Goal: Information Seeking & Learning: Learn about a topic

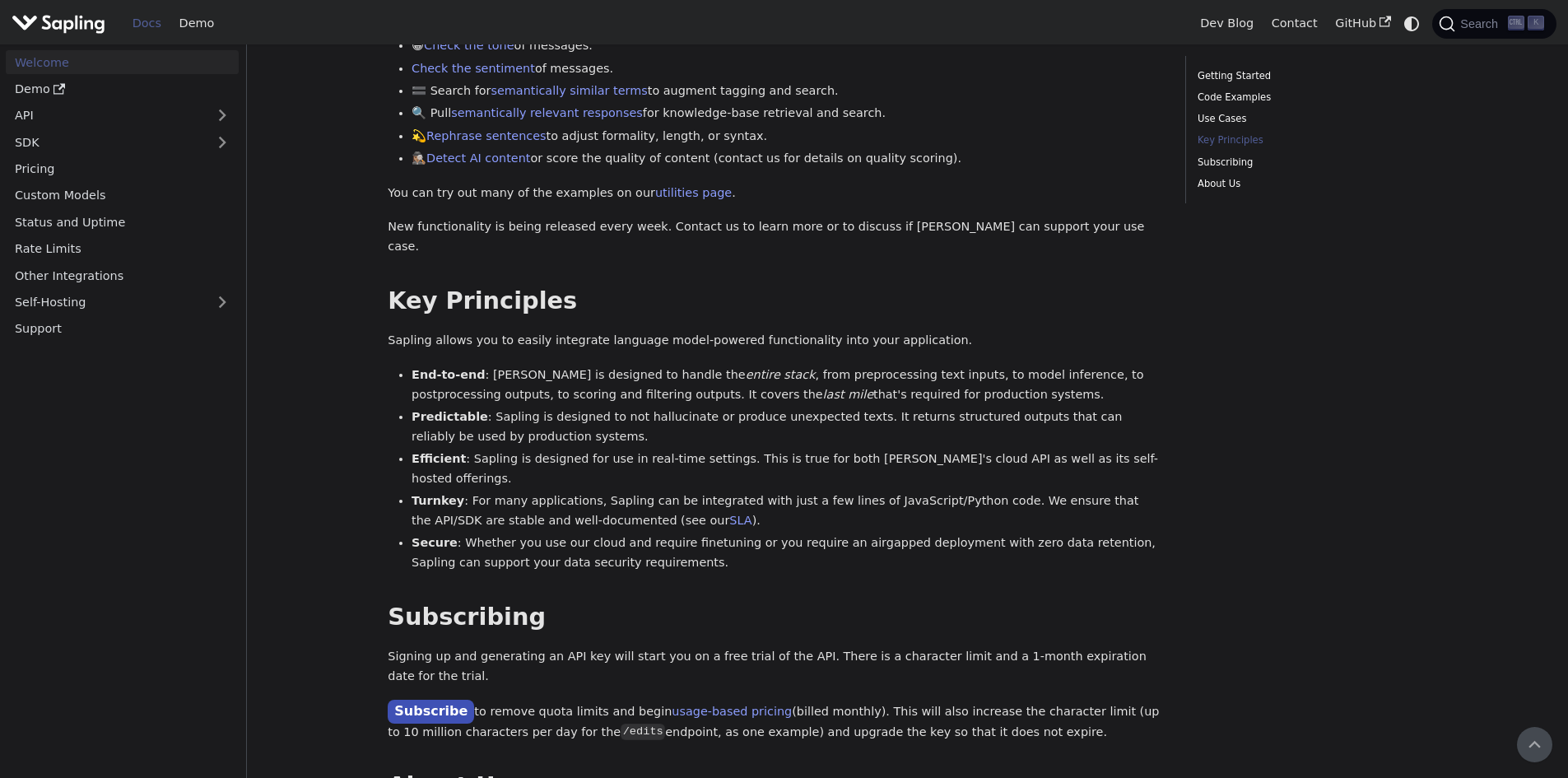
scroll to position [793, 0]
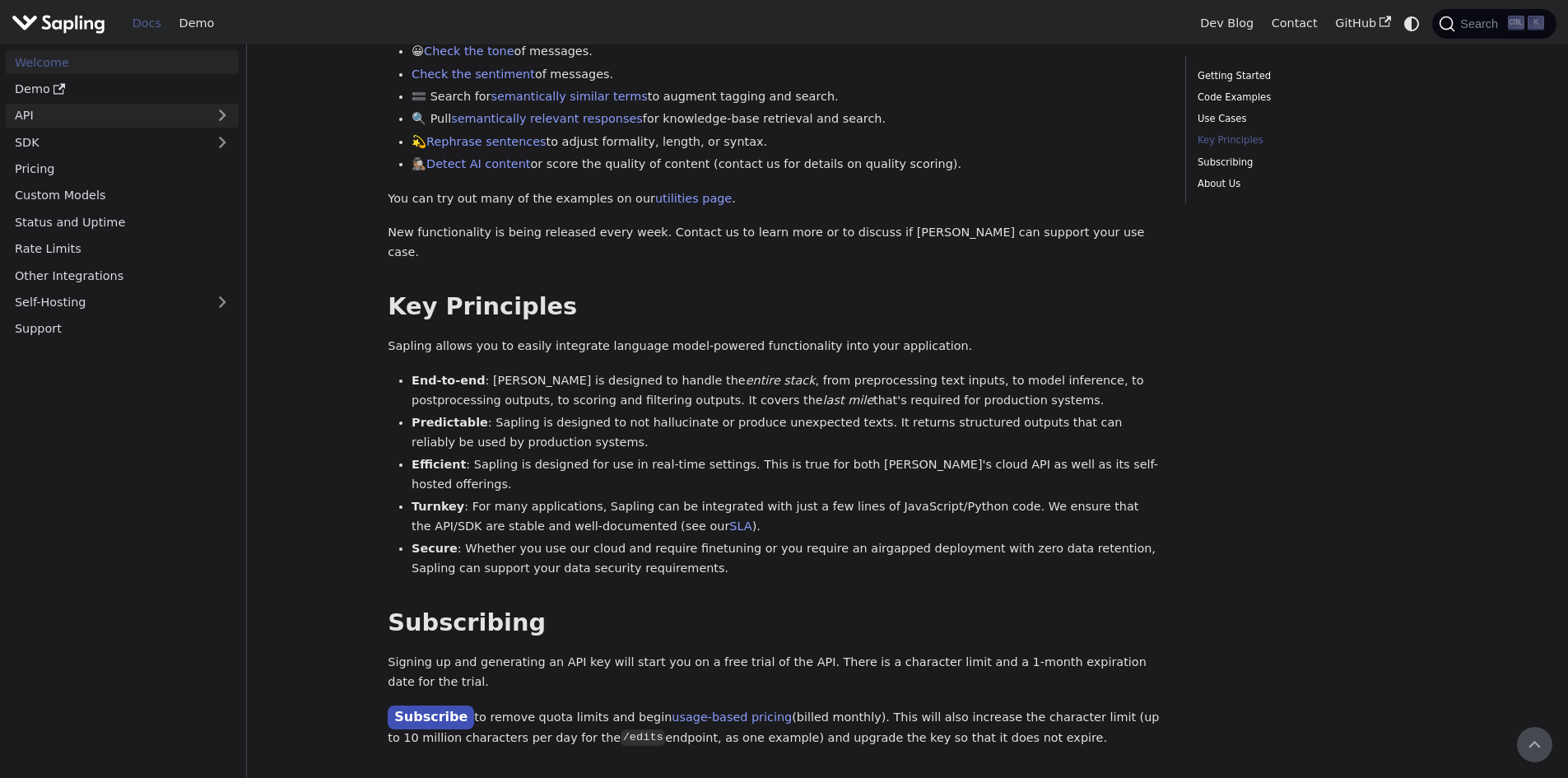
click at [57, 116] on link "API" at bounding box center [106, 116] width 200 height 24
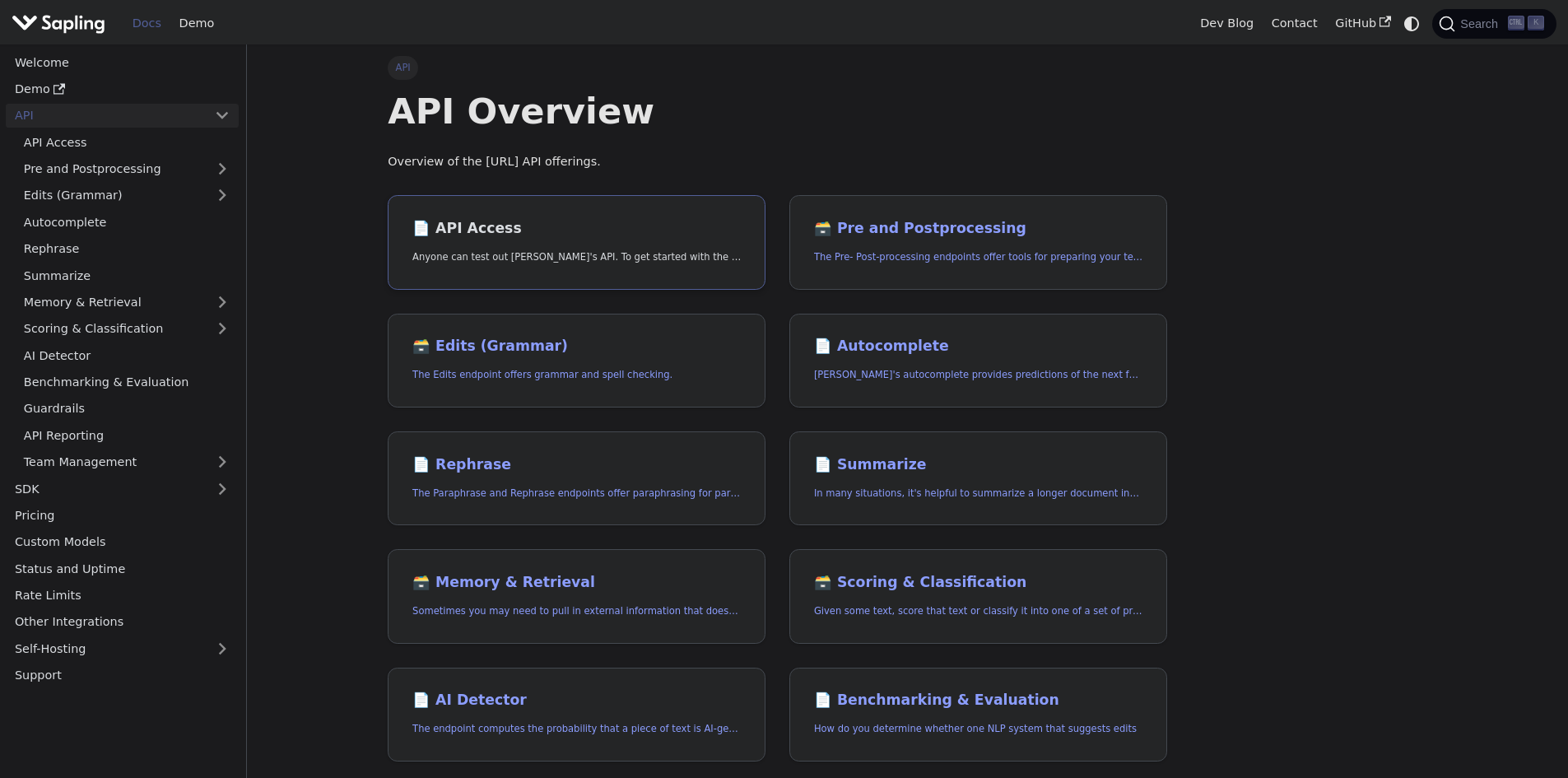
click at [479, 216] on link "📄️ API Access Anyone can test out [PERSON_NAME]'s API. To get started with the …" at bounding box center [576, 242] width 378 height 94
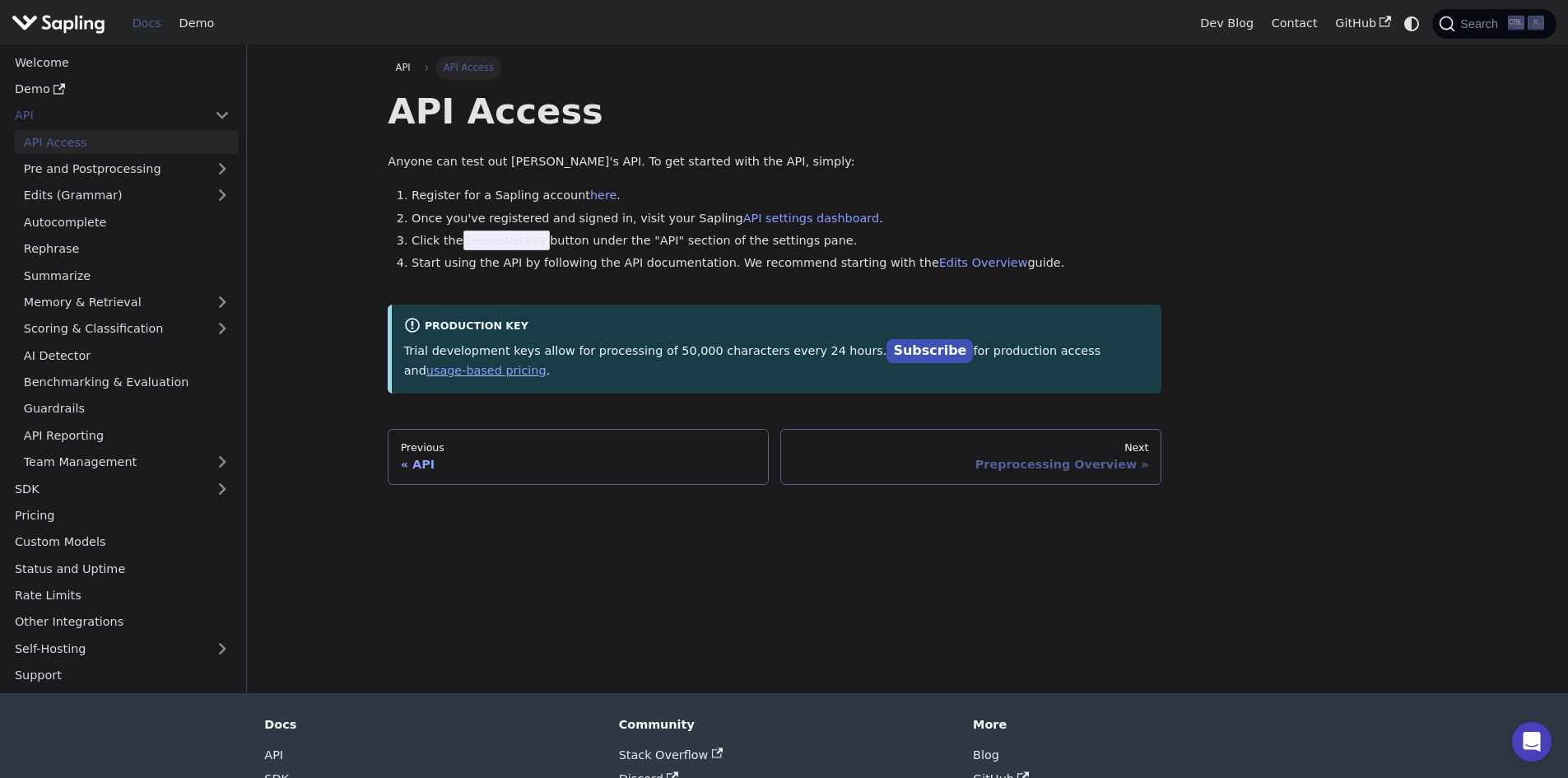
click at [1122, 457] on div "Preprocessing Overview" at bounding box center [970, 464] width 356 height 14
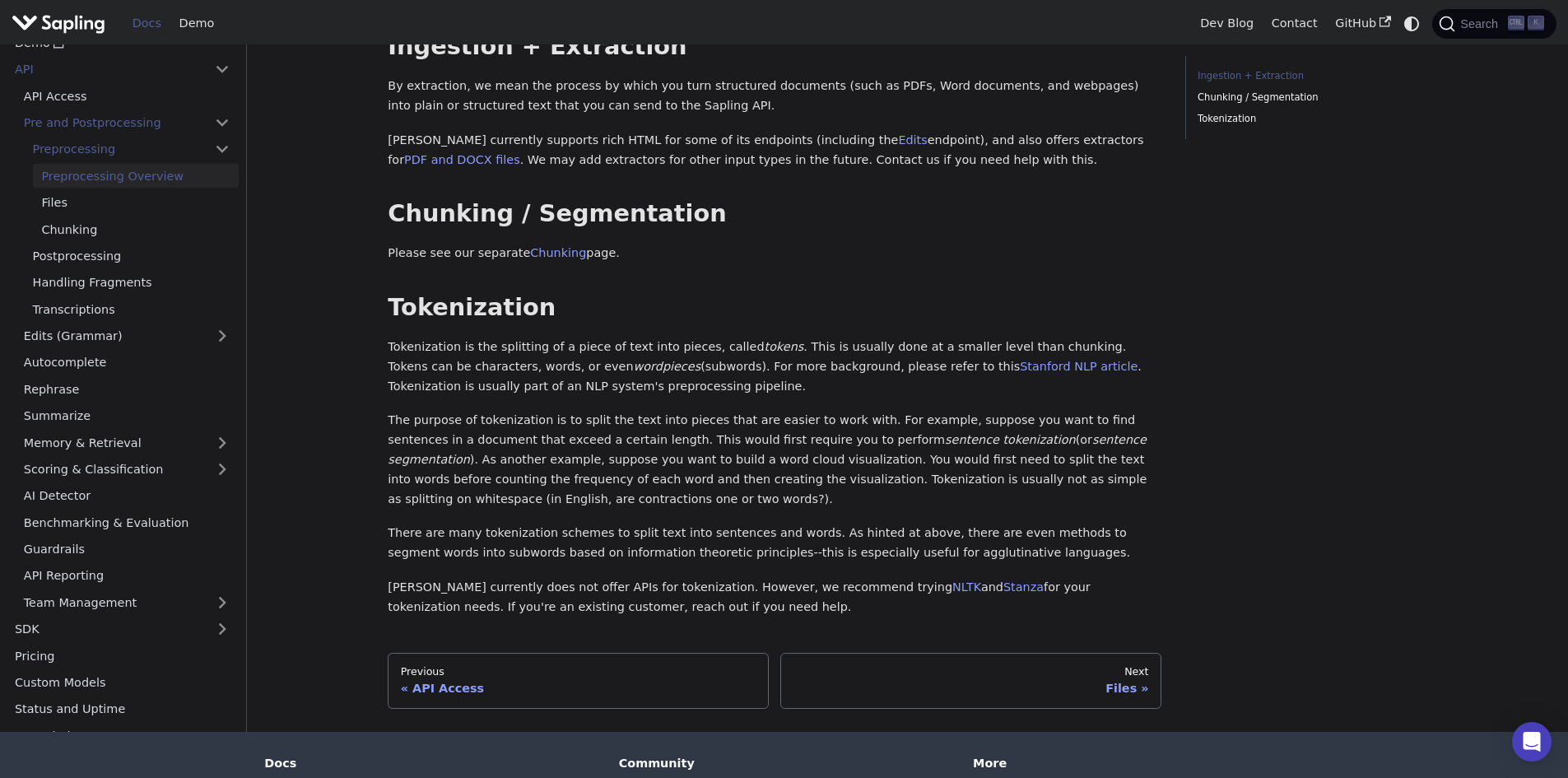
scroll to position [330, 0]
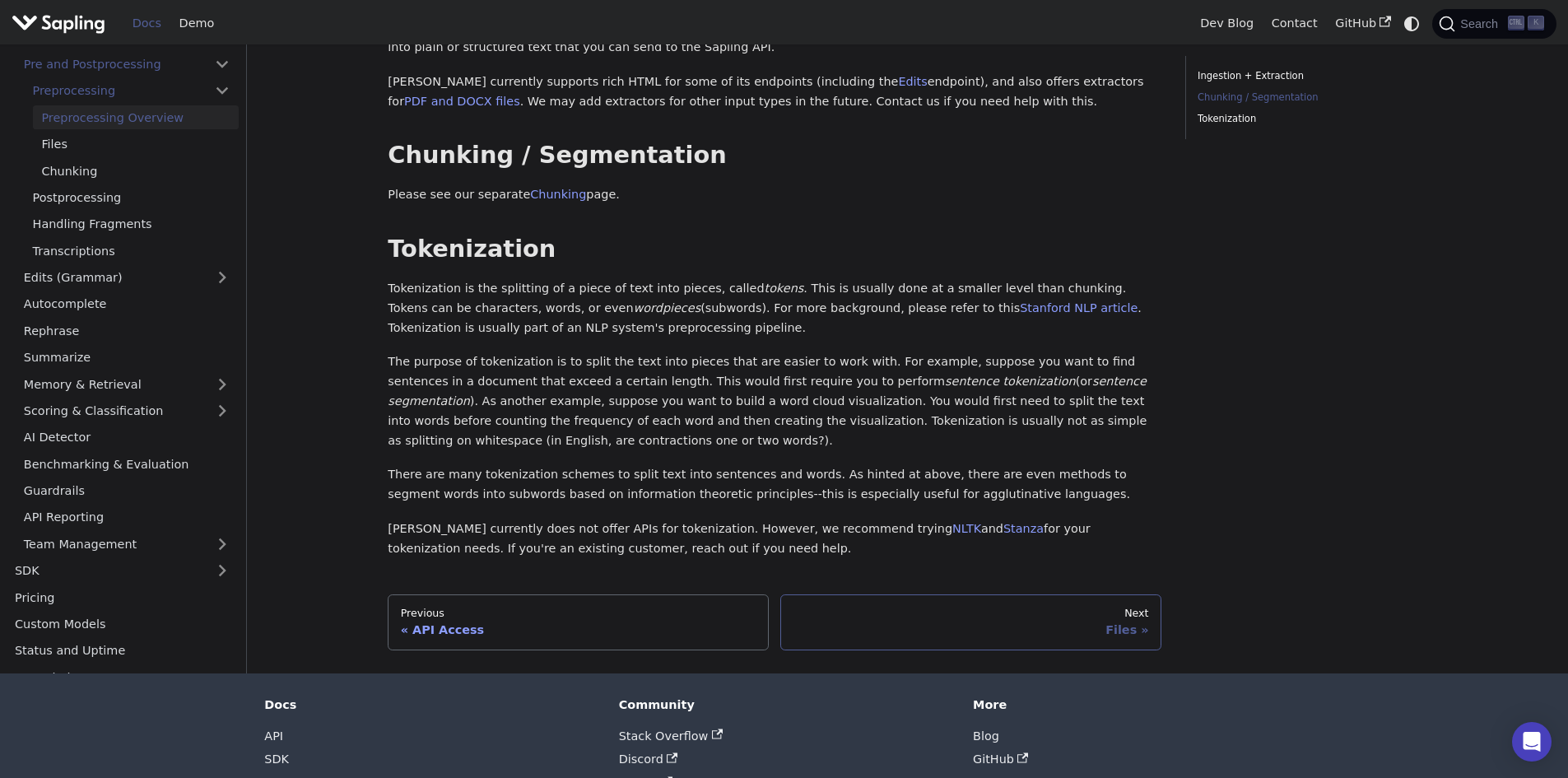
click at [1077, 630] on div "Files" at bounding box center [970, 630] width 356 height 14
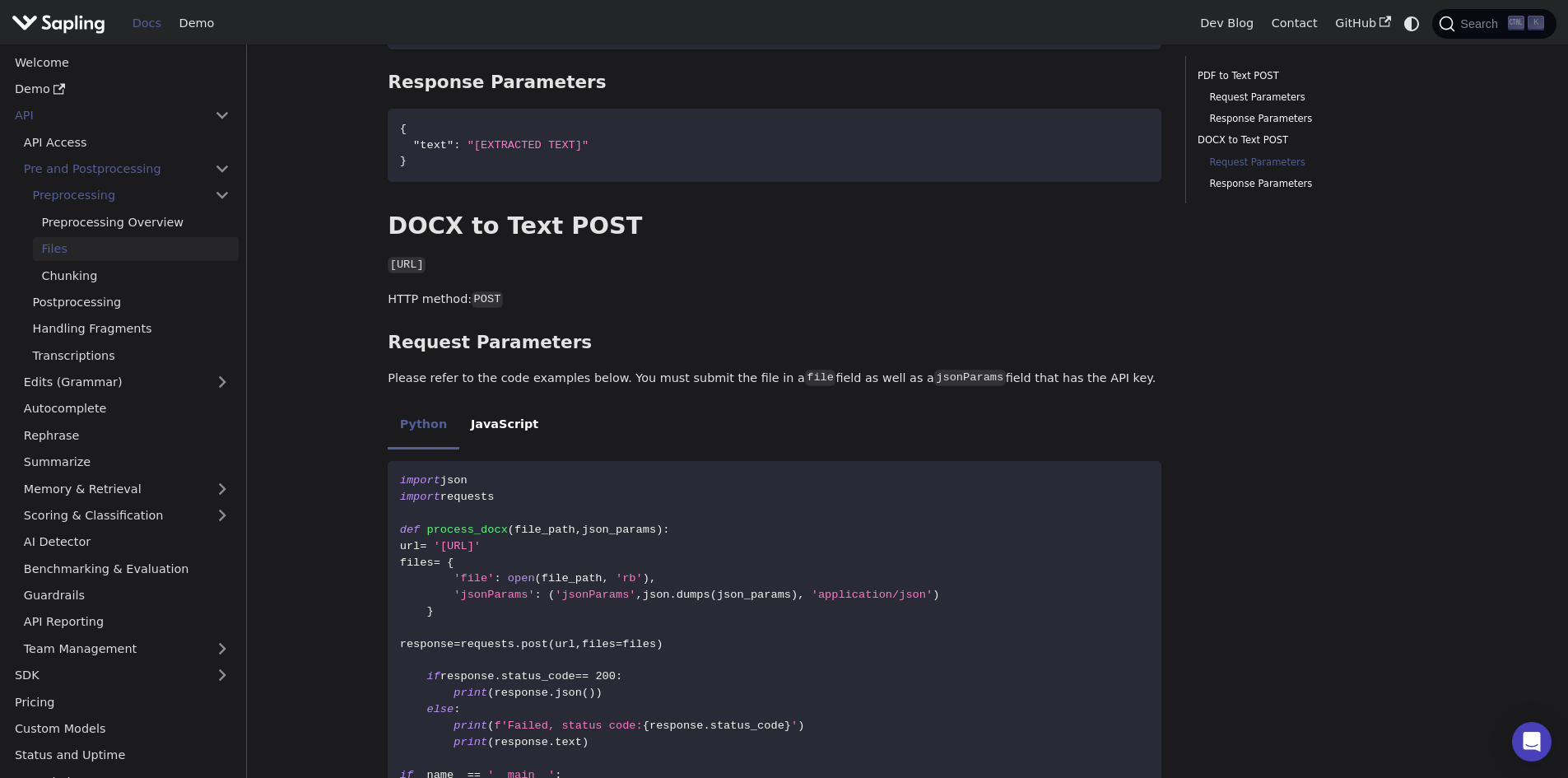
scroll to position [1235, 0]
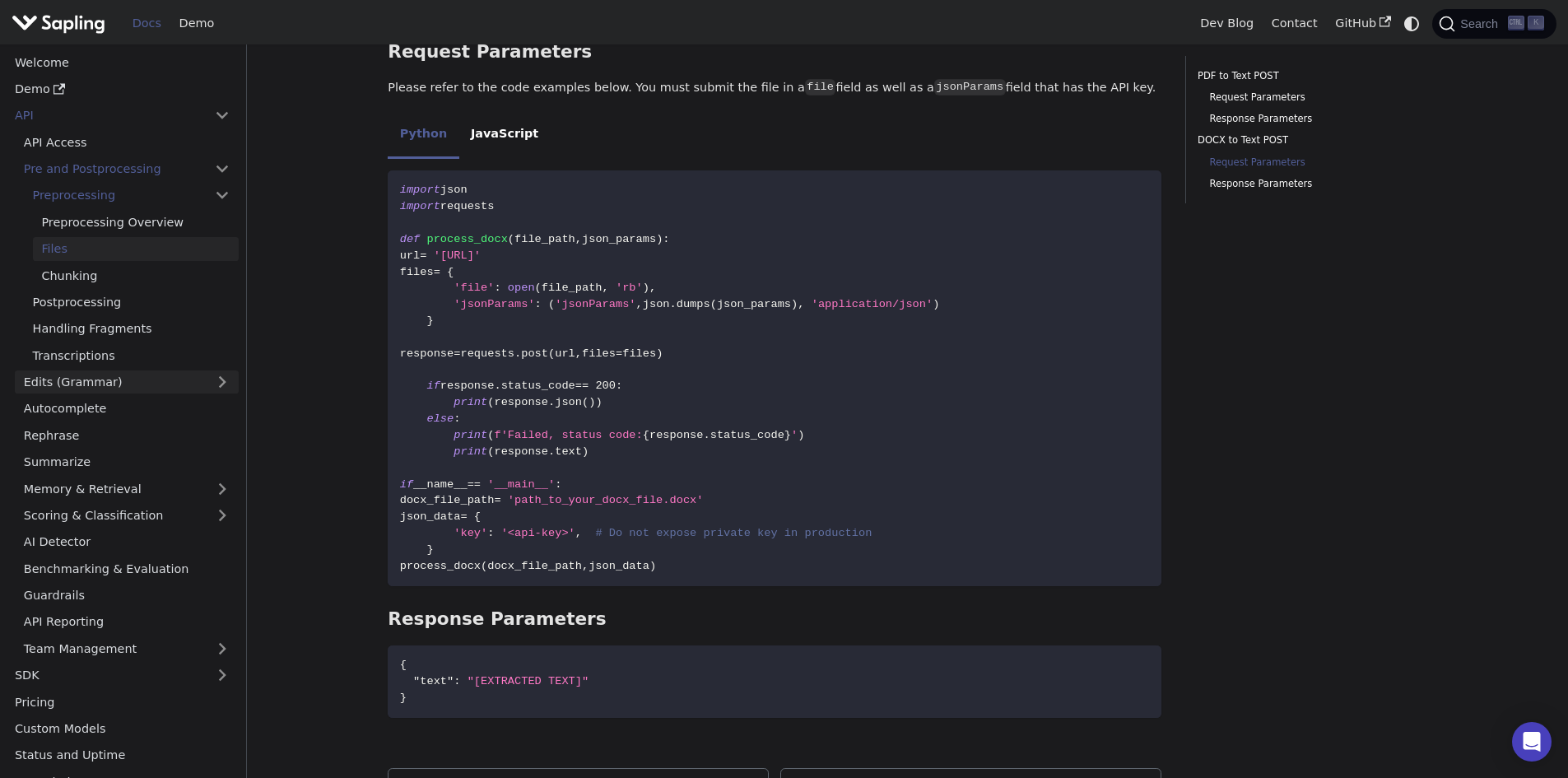
click at [104, 389] on link "Edits (Grammar)" at bounding box center [126, 382] width 224 height 24
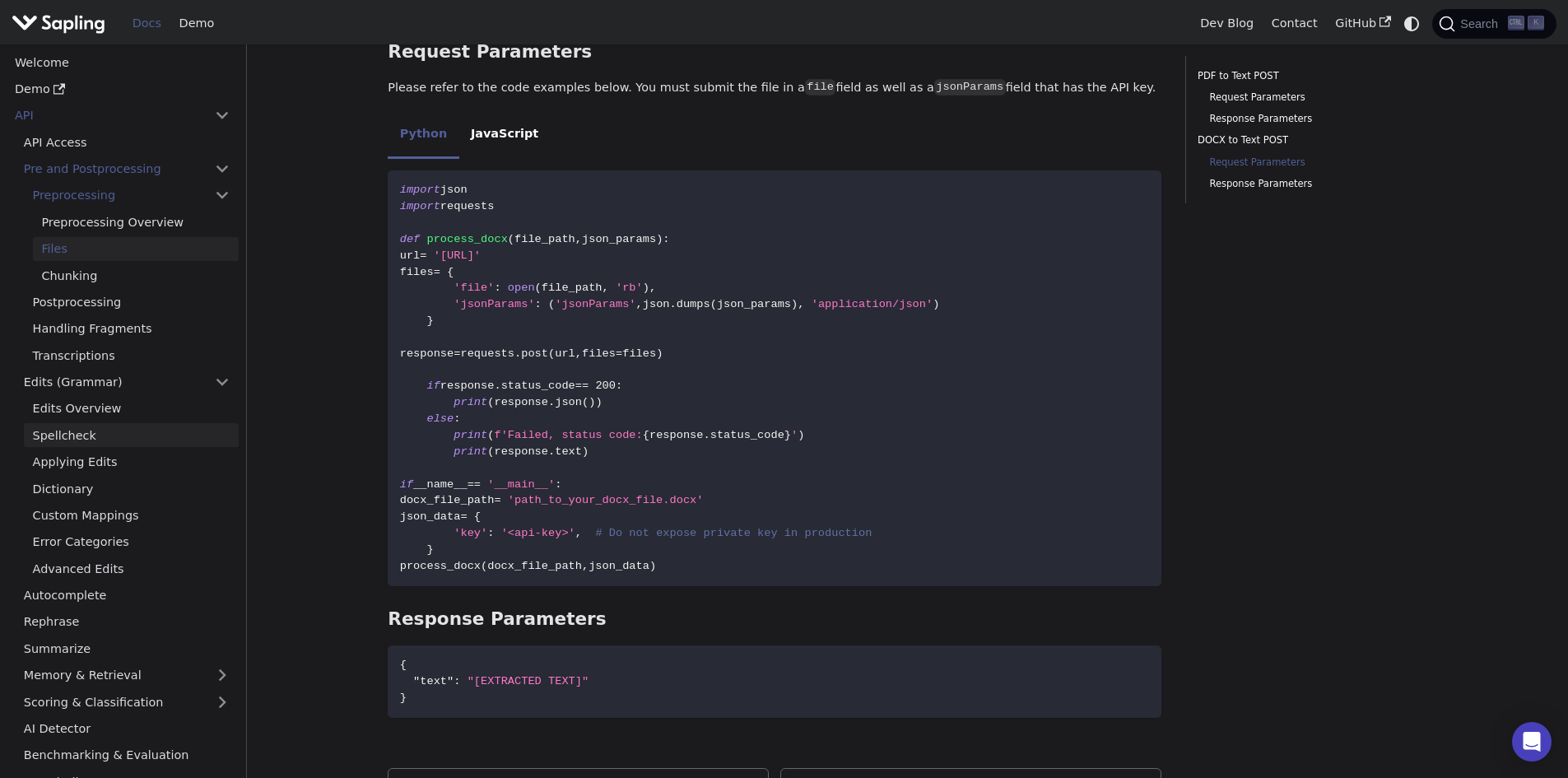
click at [78, 437] on link "Spellcheck" at bounding box center [131, 435] width 215 height 24
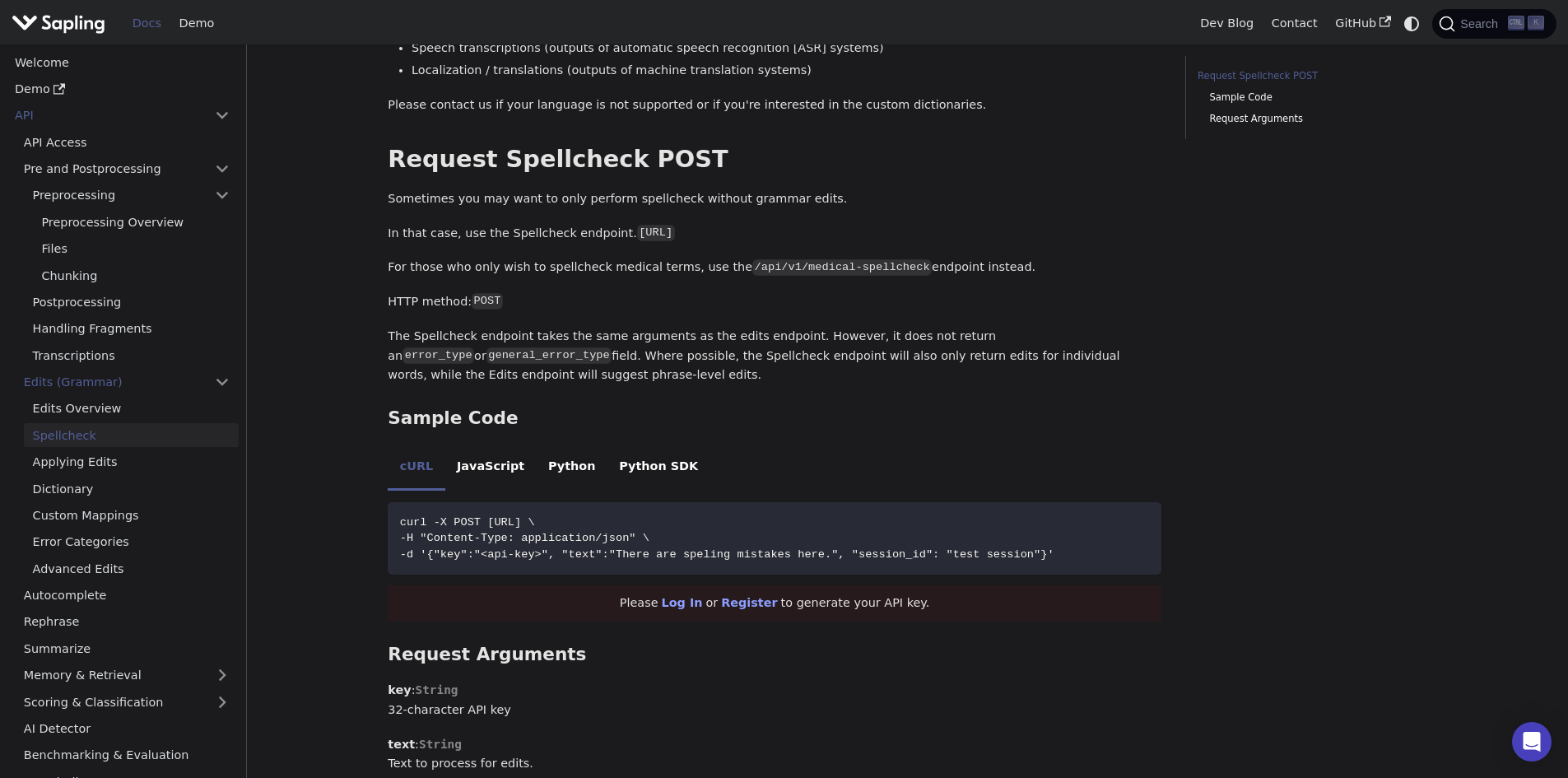
scroll to position [577, 0]
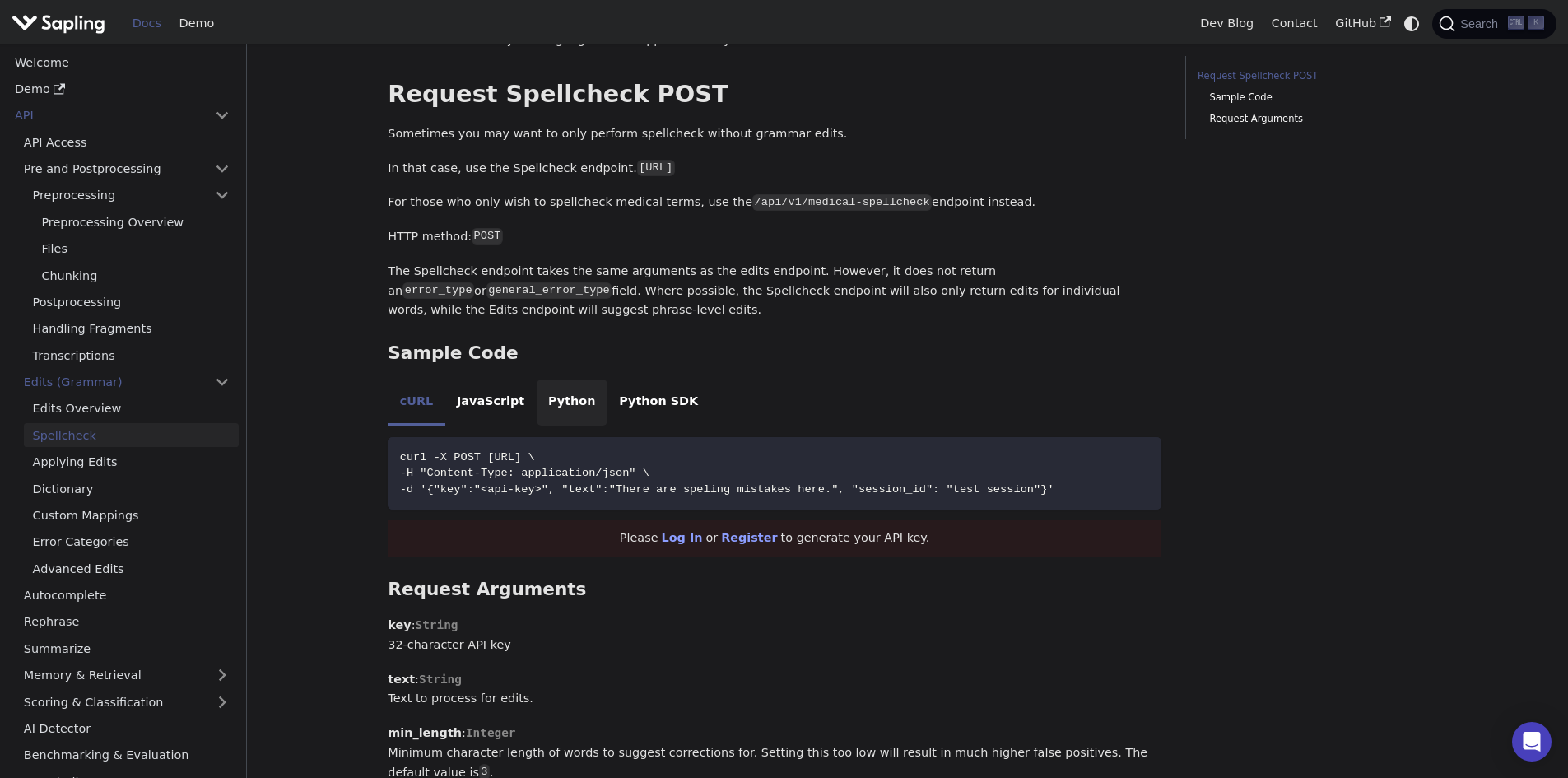
click at [537, 403] on li "Python" at bounding box center [571, 403] width 70 height 46
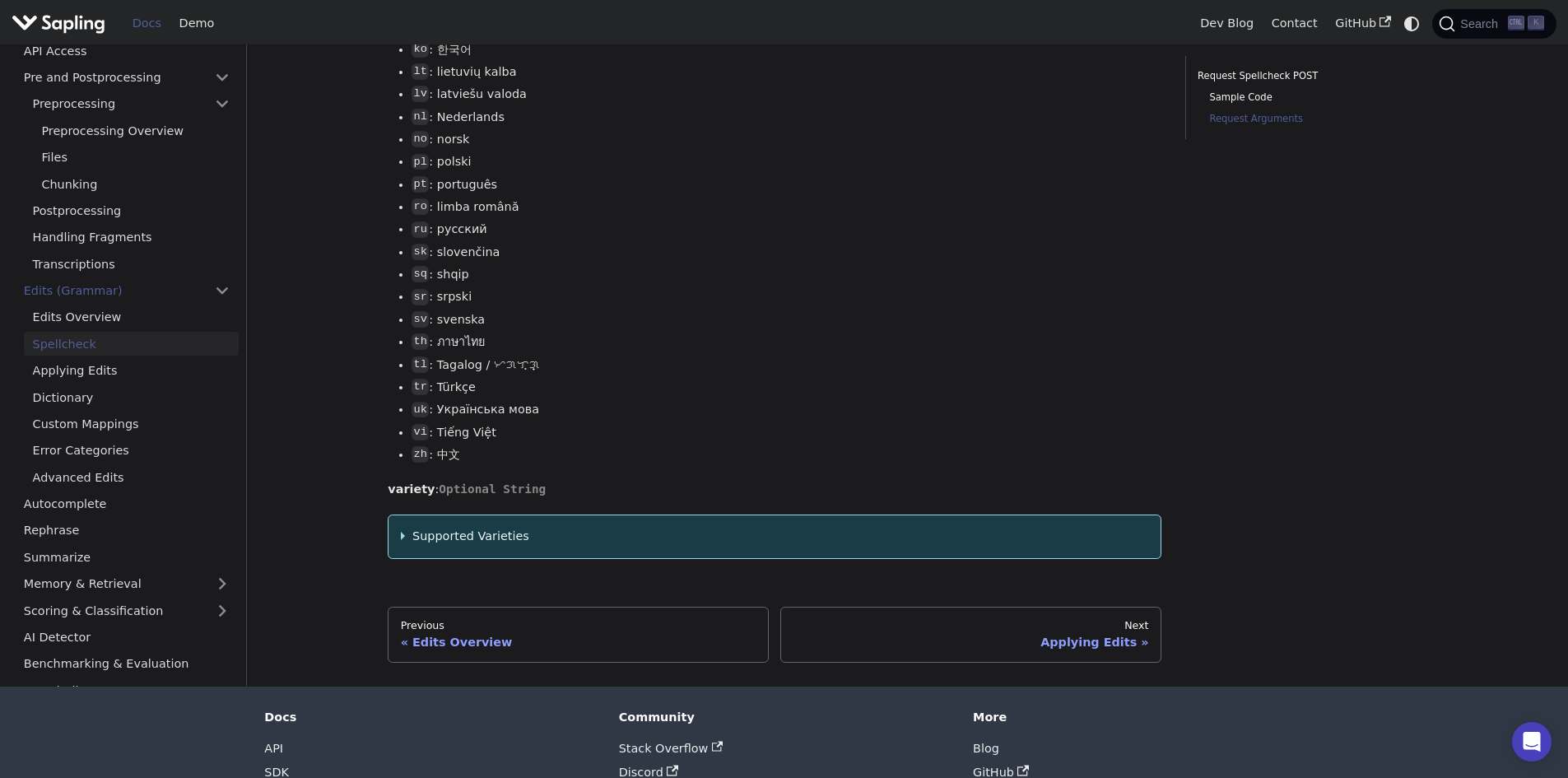
scroll to position [2470, 0]
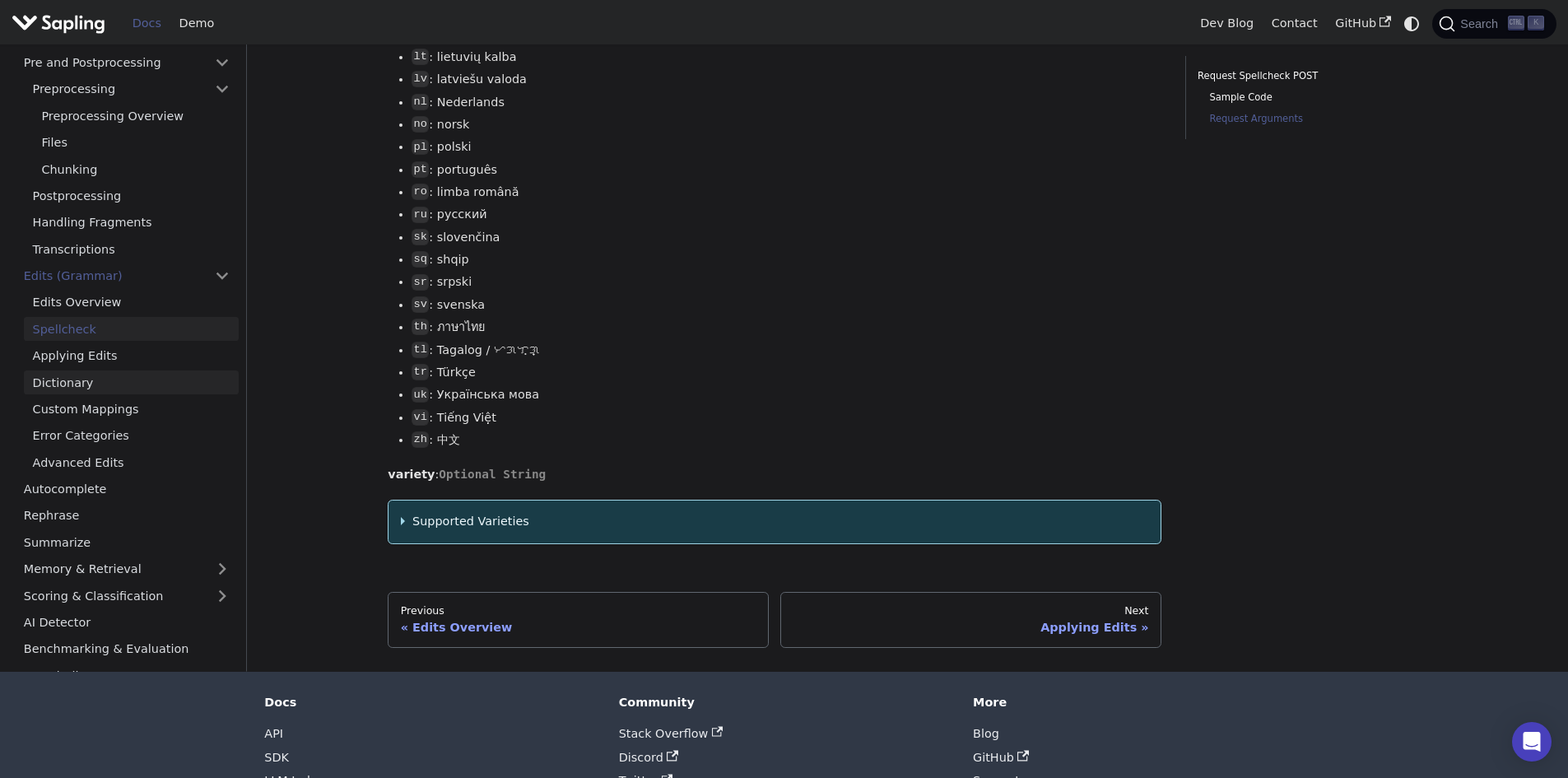
click at [89, 394] on link "Dictionary" at bounding box center [131, 382] width 215 height 24
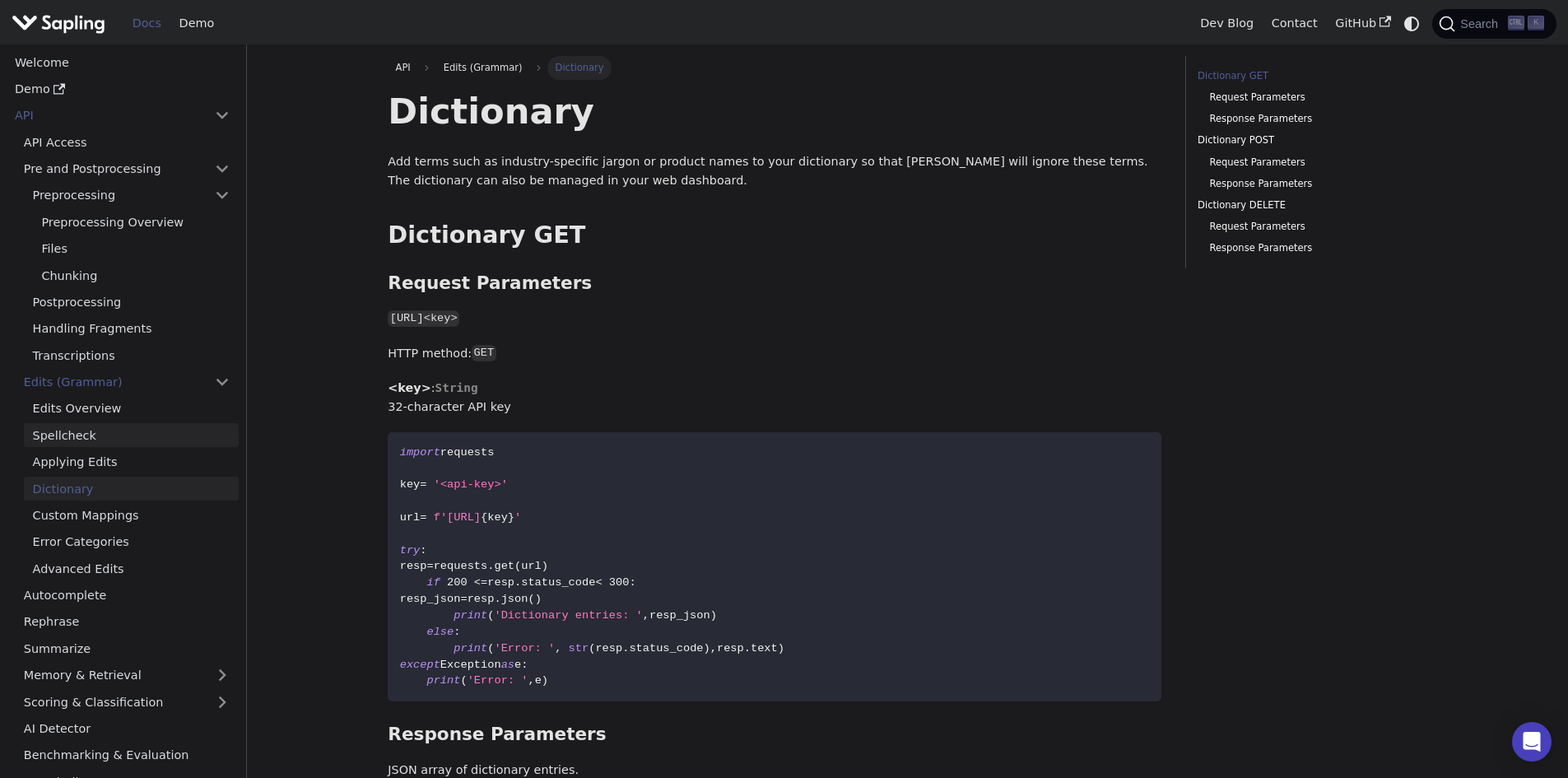
click at [76, 434] on link "Spellcheck" at bounding box center [131, 435] width 215 height 24
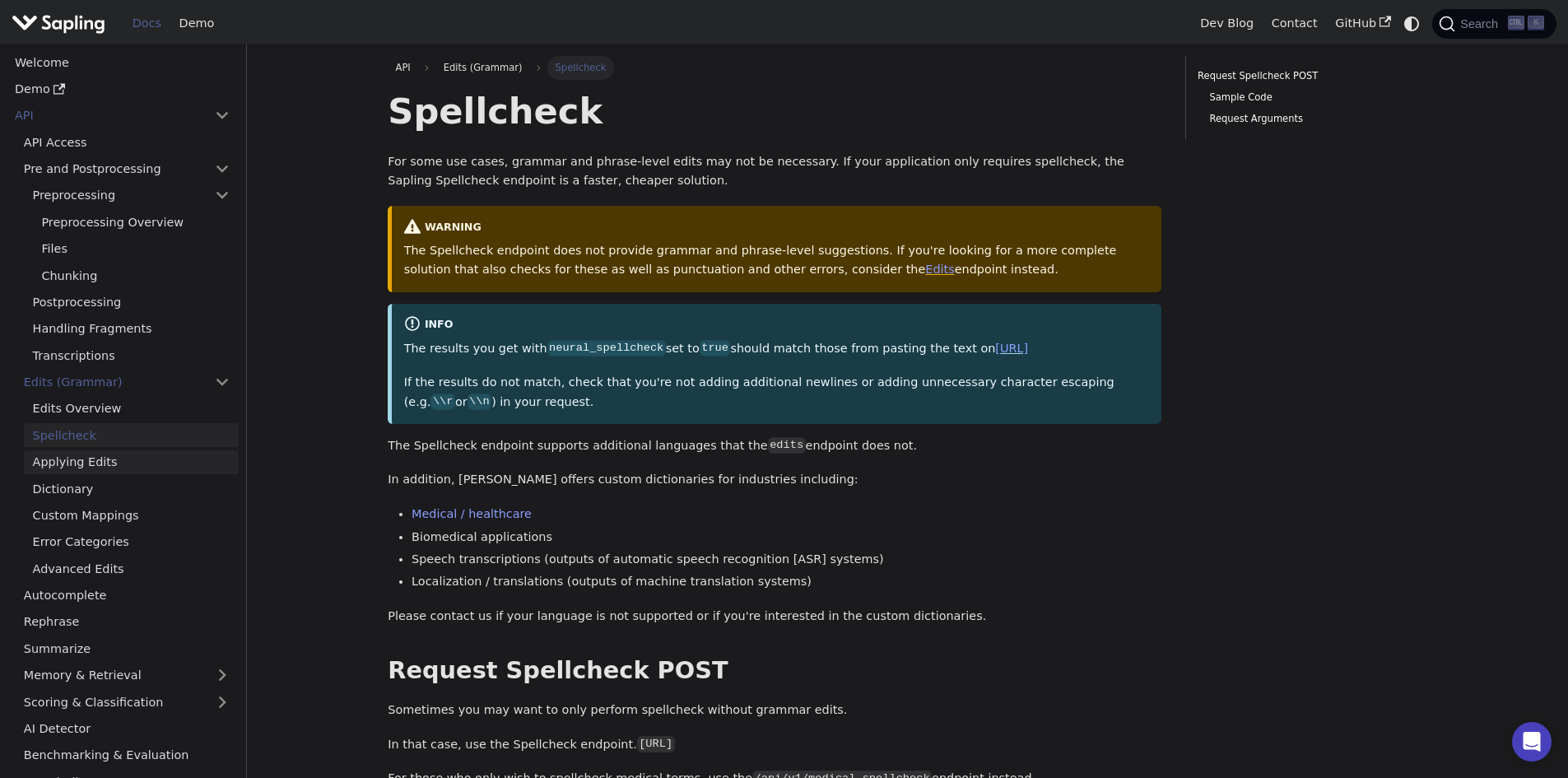
click at [84, 469] on link "Applying Edits" at bounding box center [131, 462] width 215 height 24
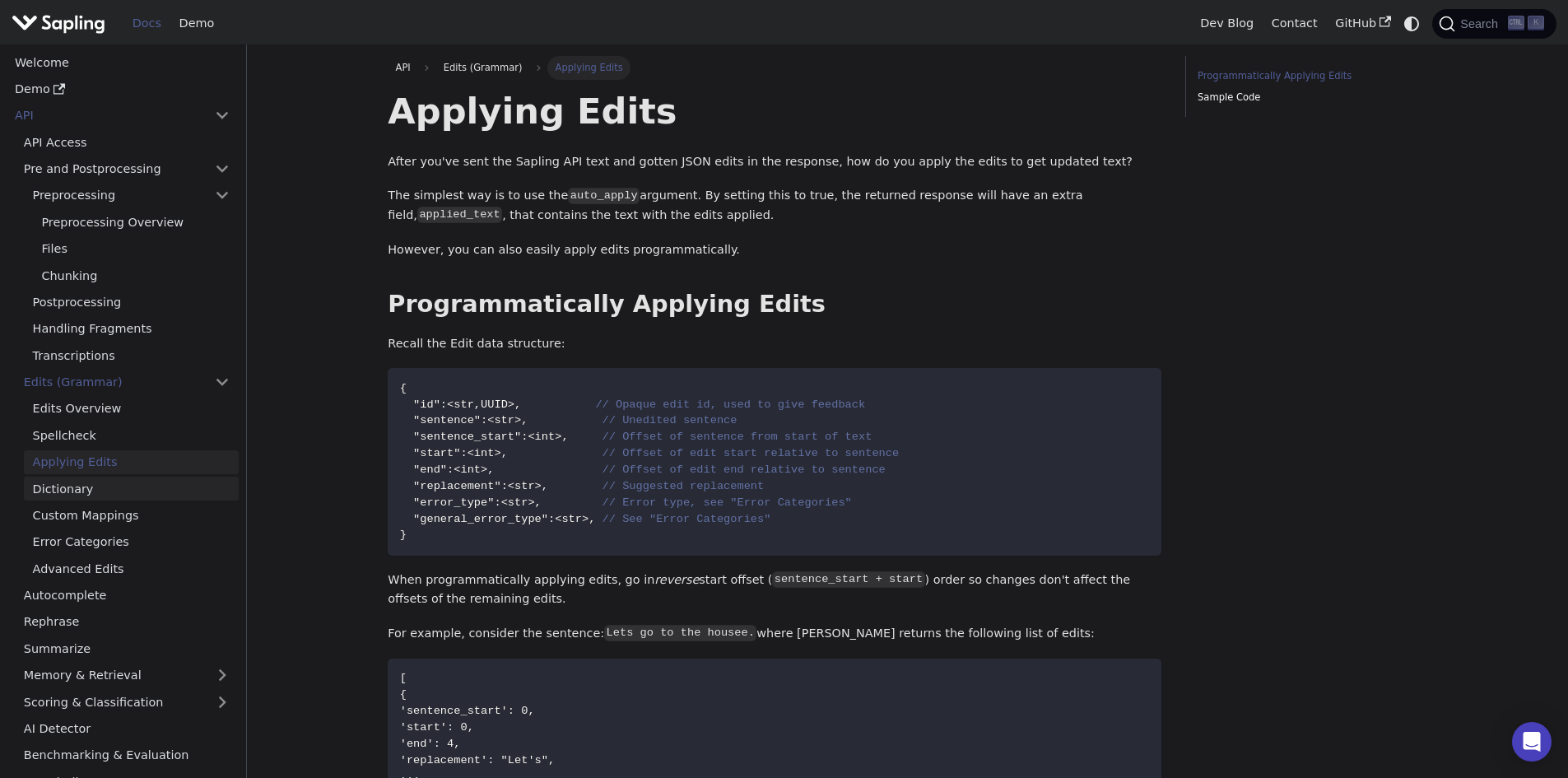
click at [76, 494] on link "Dictionary" at bounding box center [131, 488] width 215 height 24
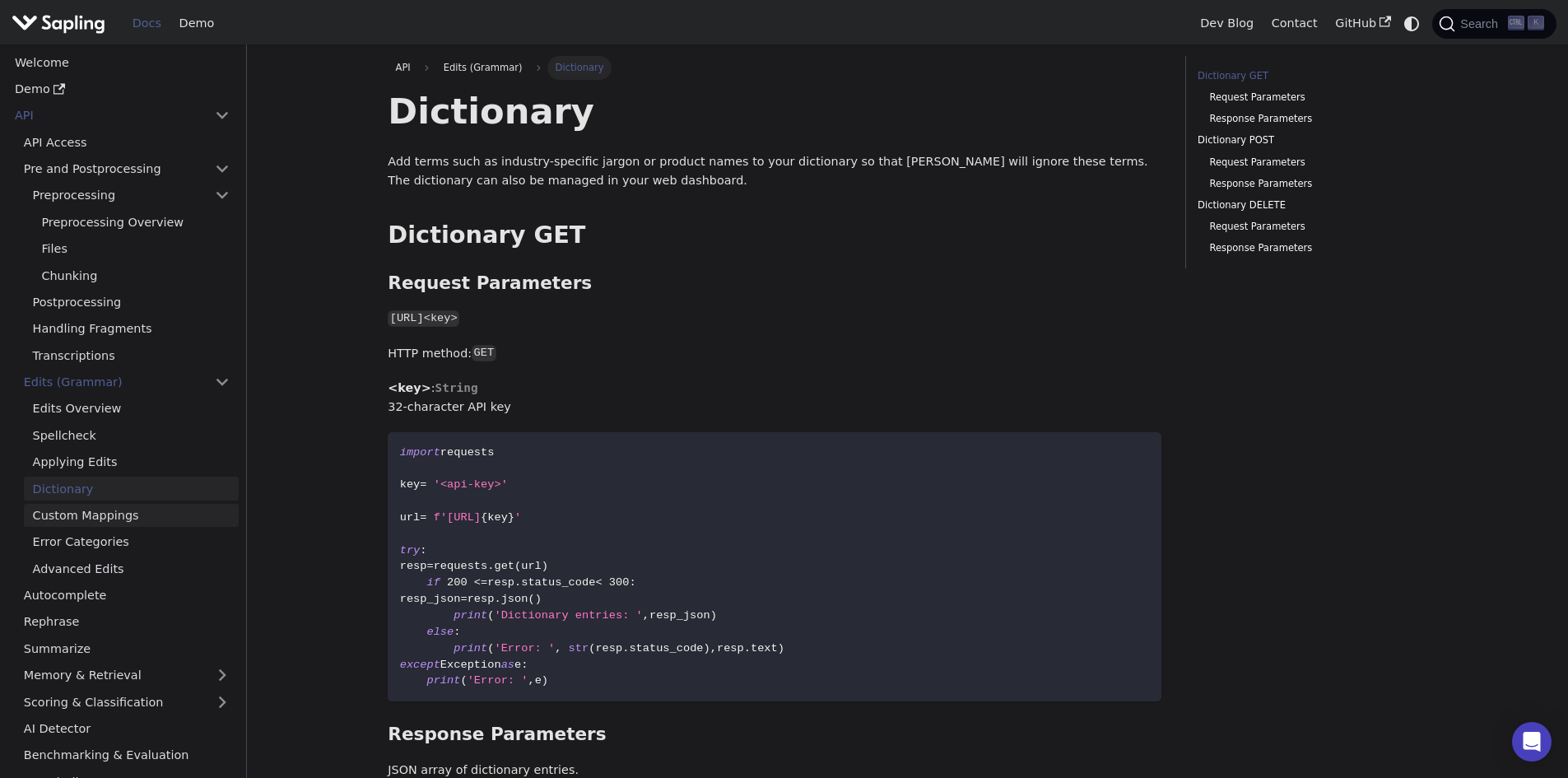
click at [87, 512] on link "Custom Mappings" at bounding box center [131, 516] width 215 height 24
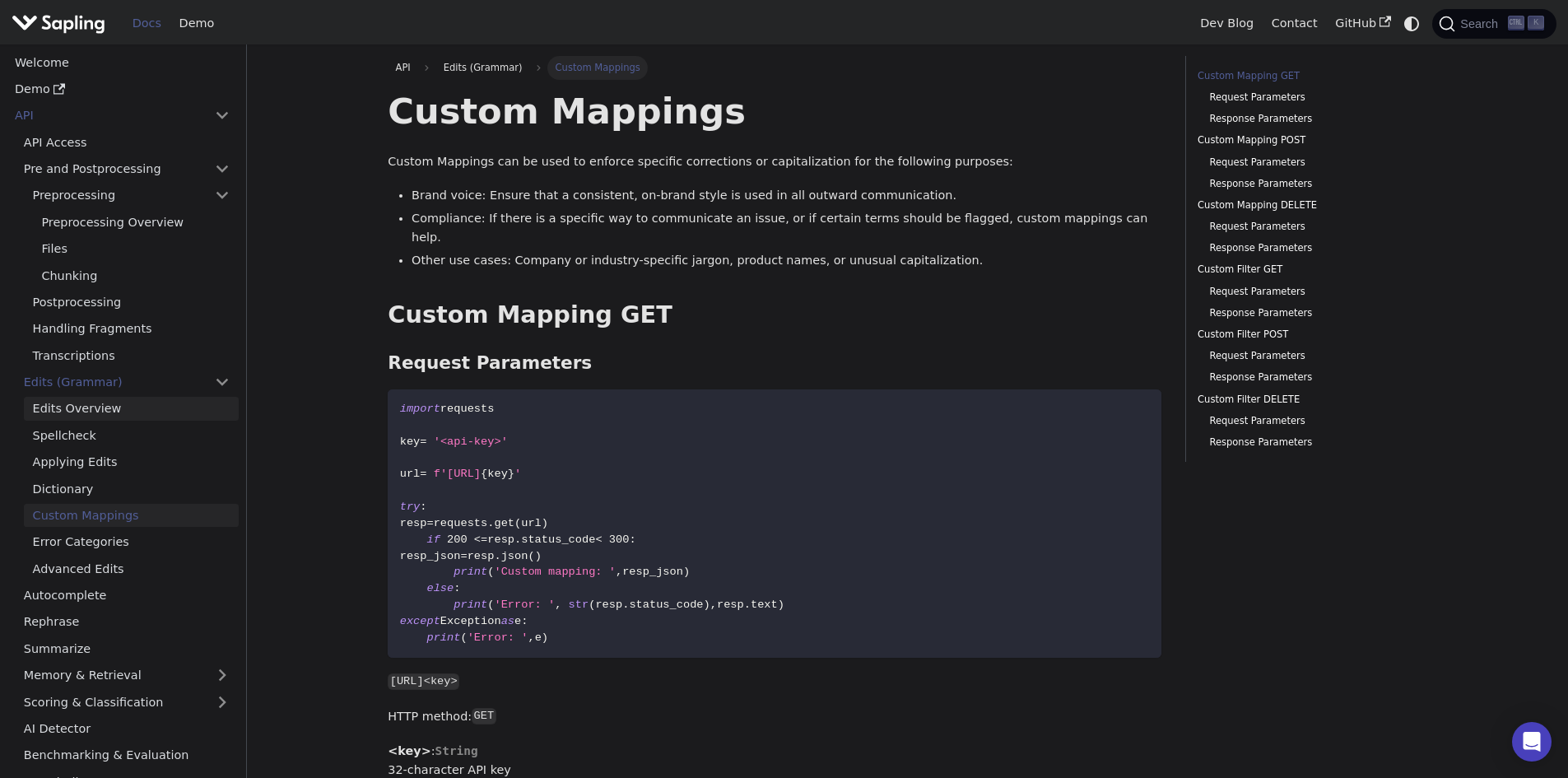
click at [71, 409] on link "Edits Overview" at bounding box center [131, 409] width 215 height 24
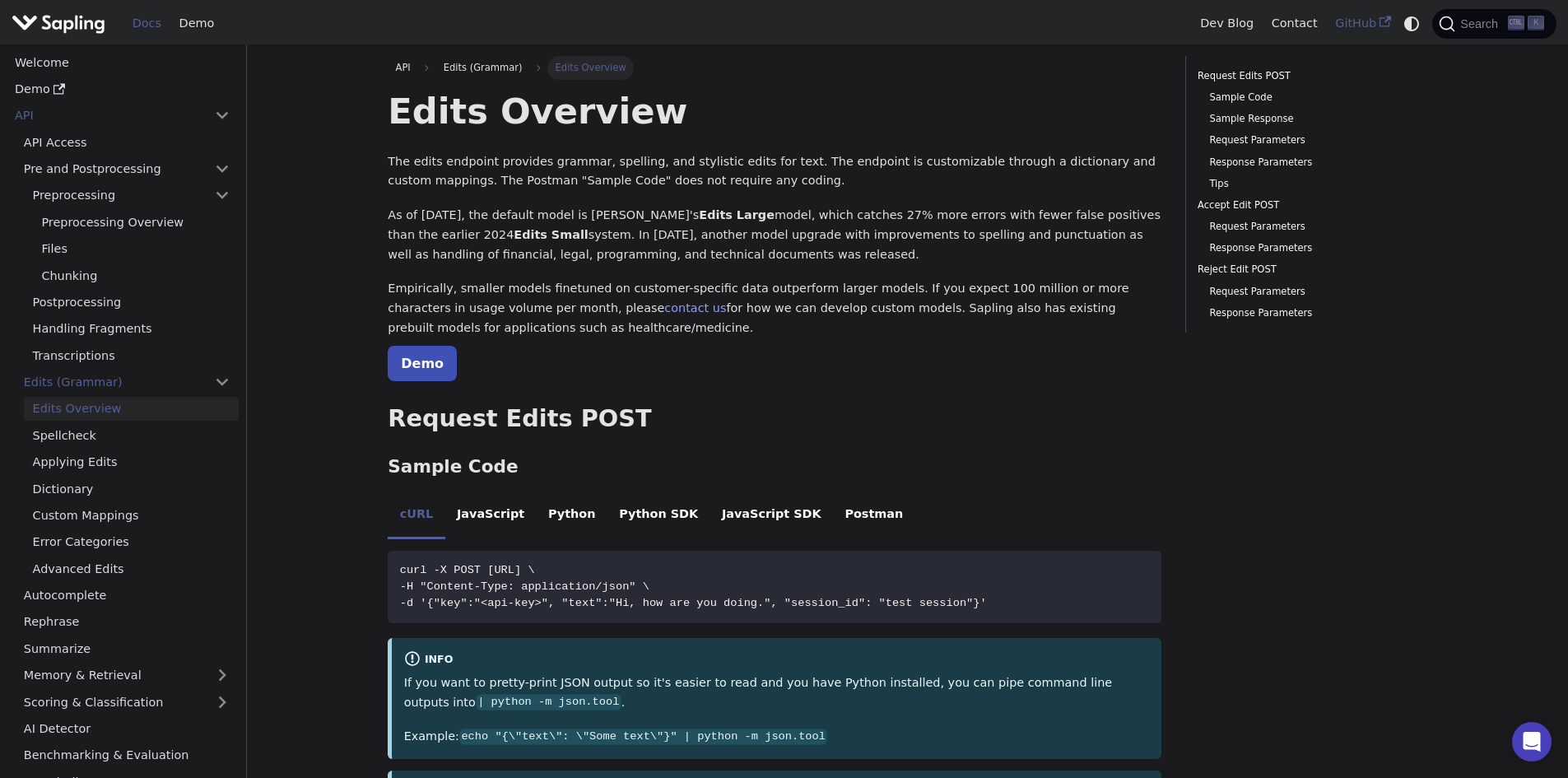
click at [1371, 25] on link "GitHub" at bounding box center [1363, 23] width 73 height 25
click at [54, 138] on link "API Access" at bounding box center [126, 142] width 224 height 24
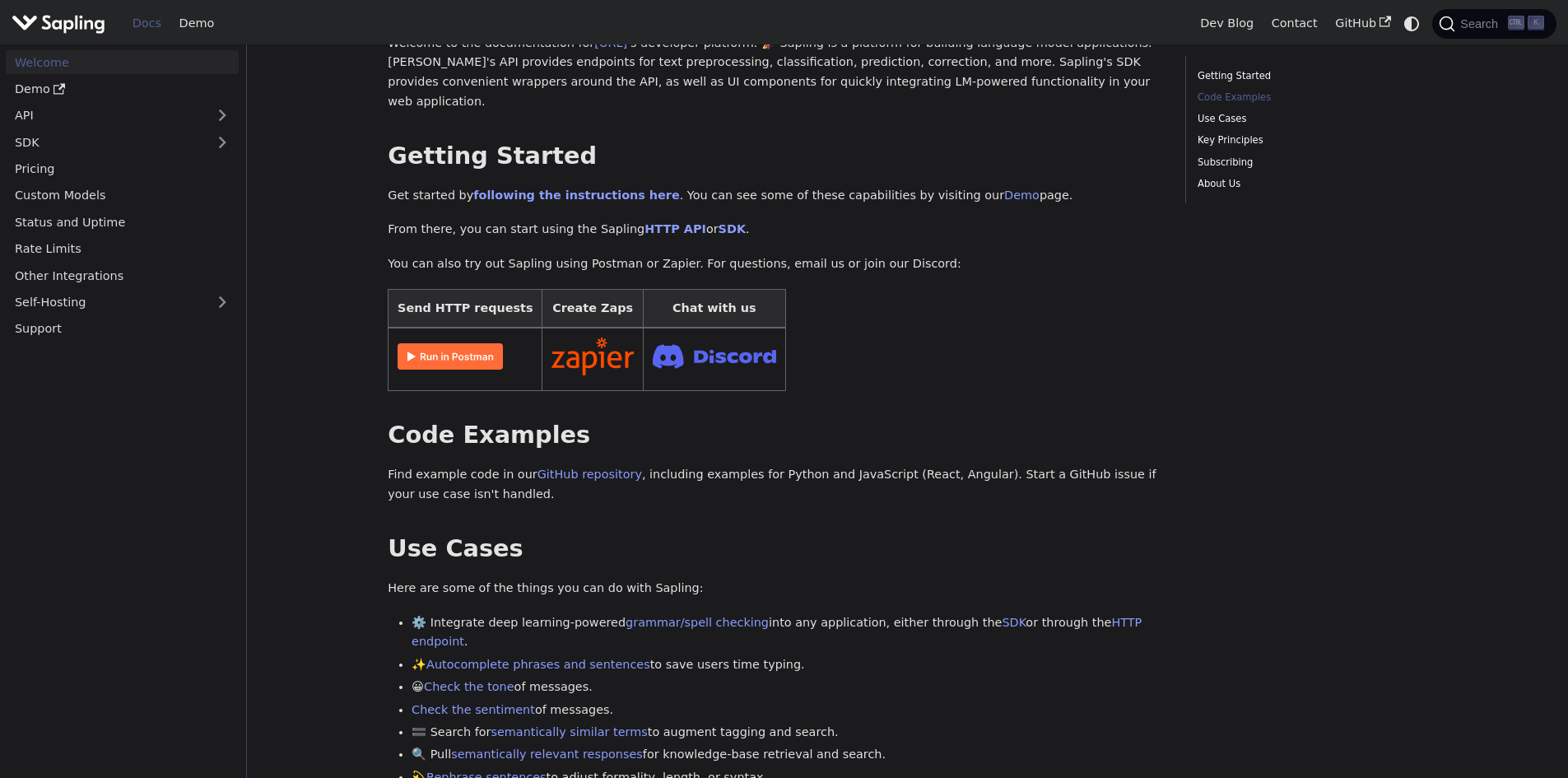
scroll to position [247, 0]
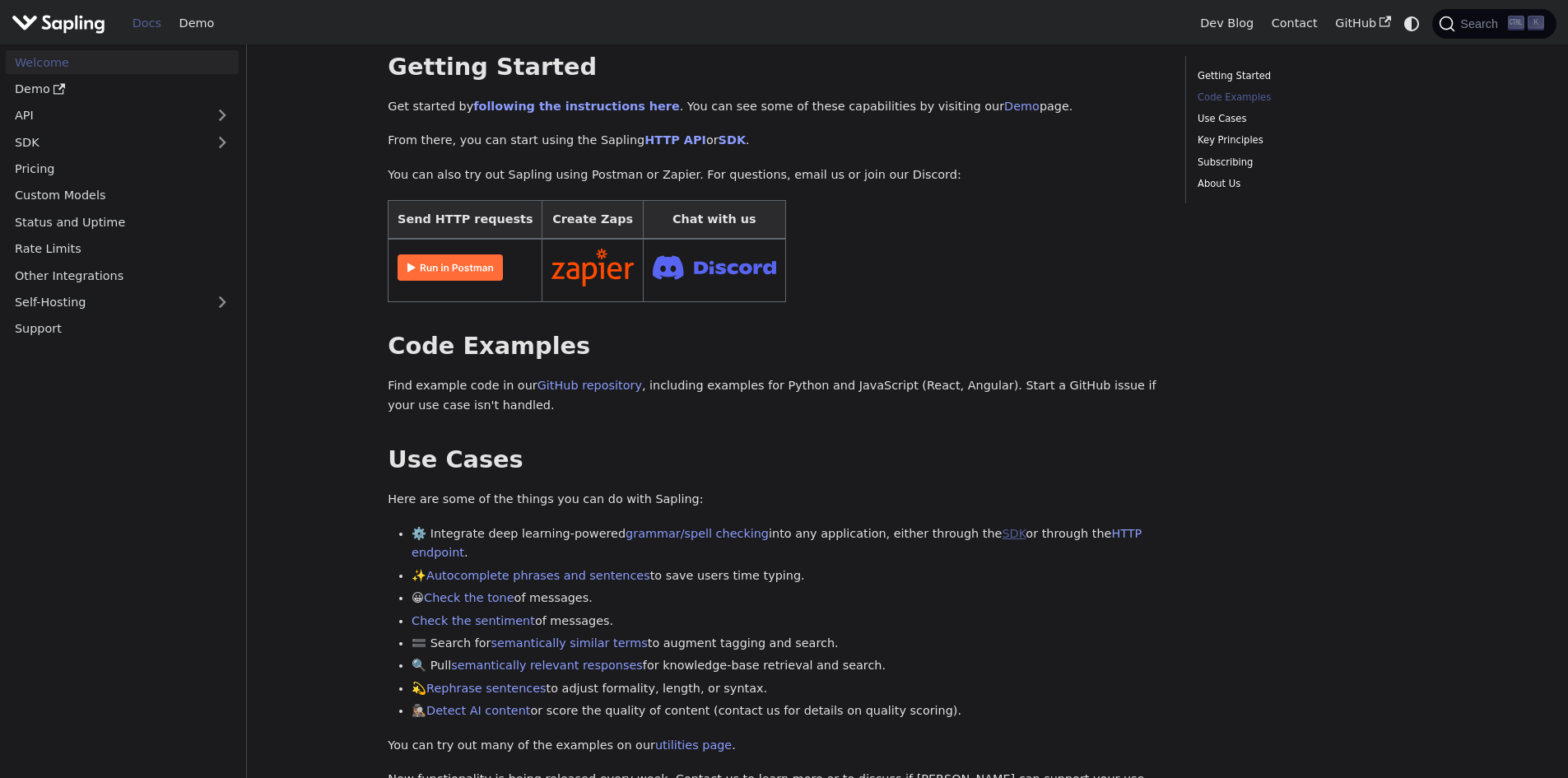
click at [1001, 527] on link "SDK" at bounding box center [1013, 534] width 24 height 13
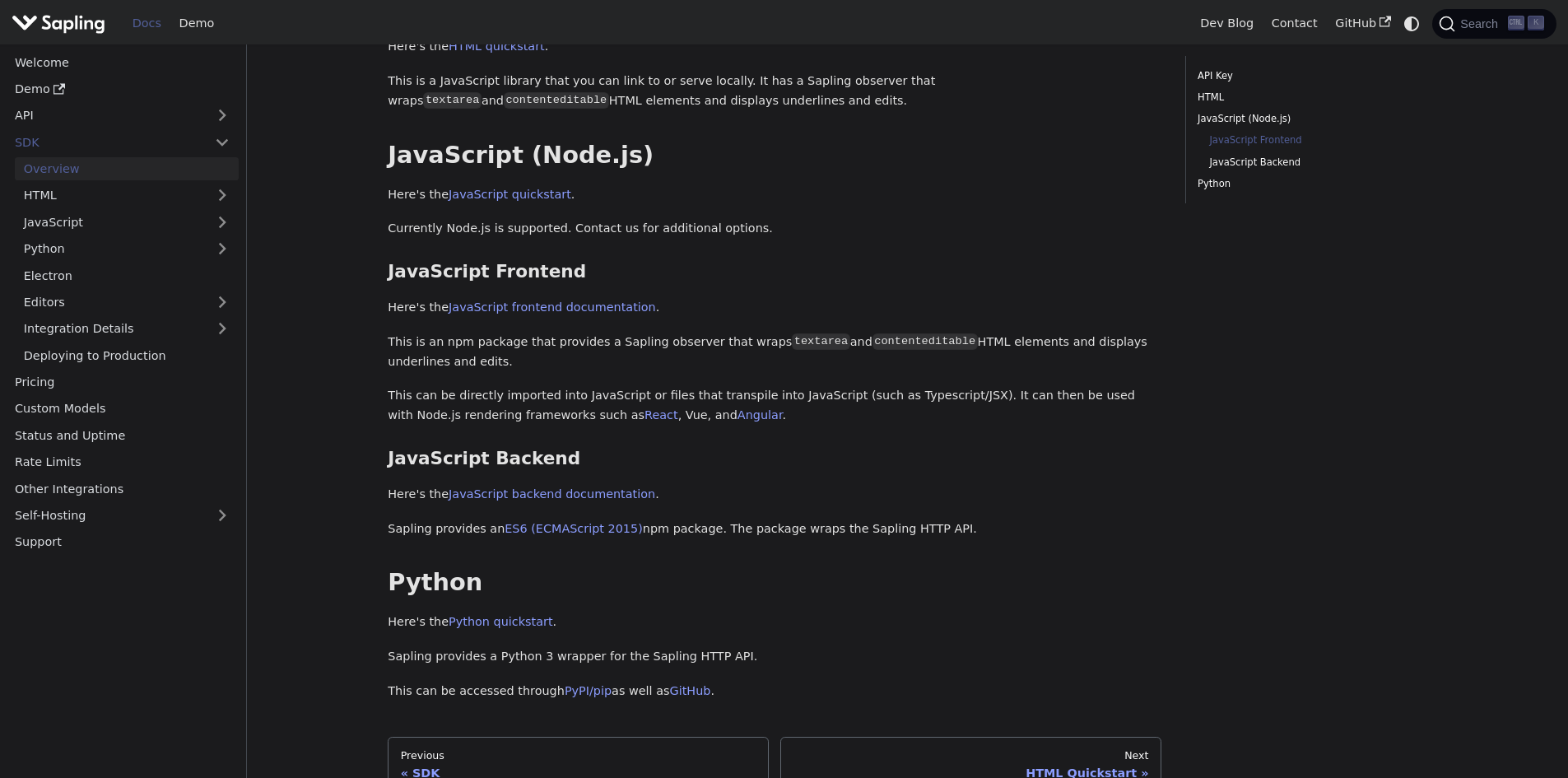
scroll to position [577, 0]
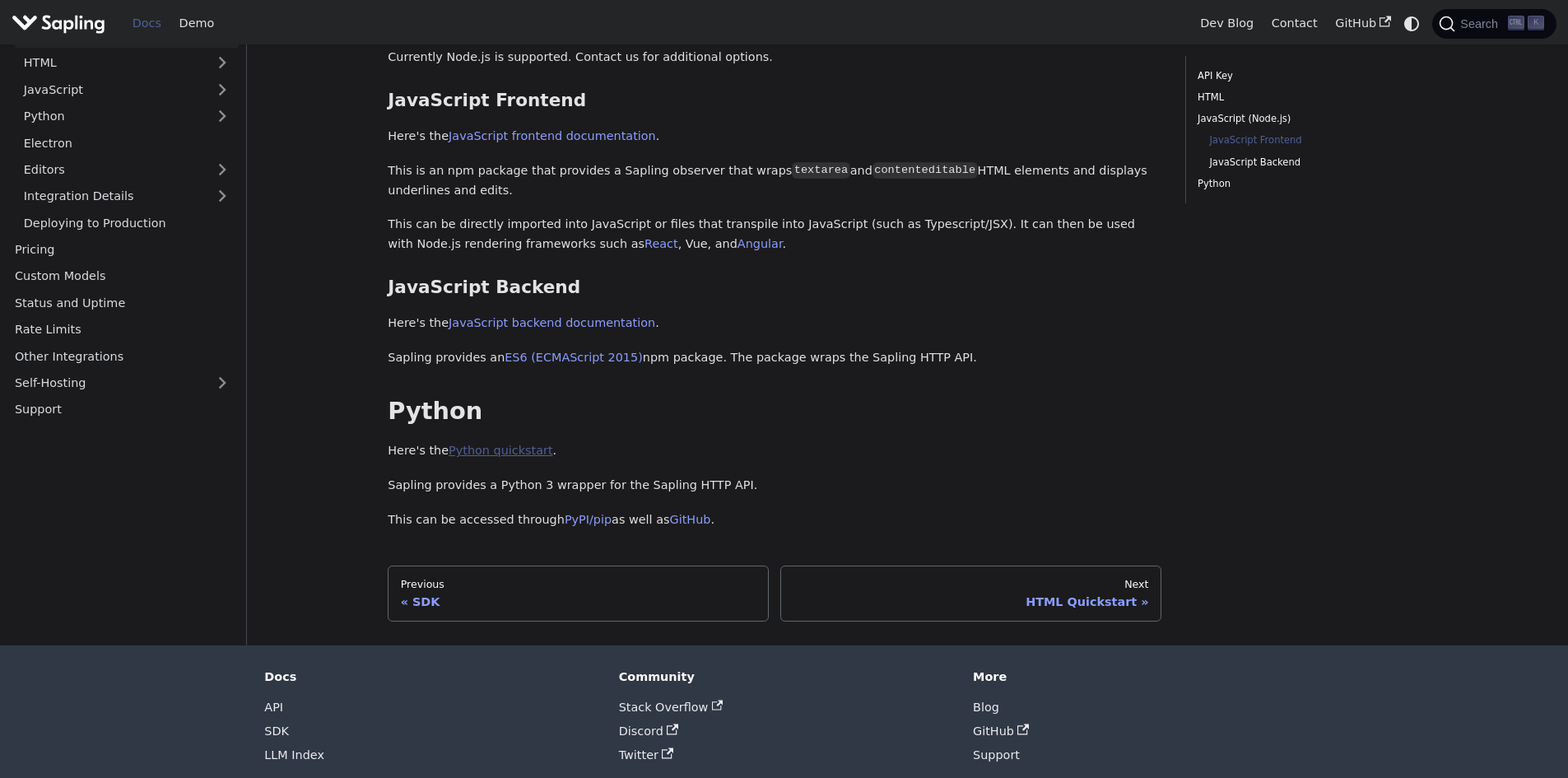
click at [500, 449] on link "Python quickstart" at bounding box center [500, 450] width 104 height 13
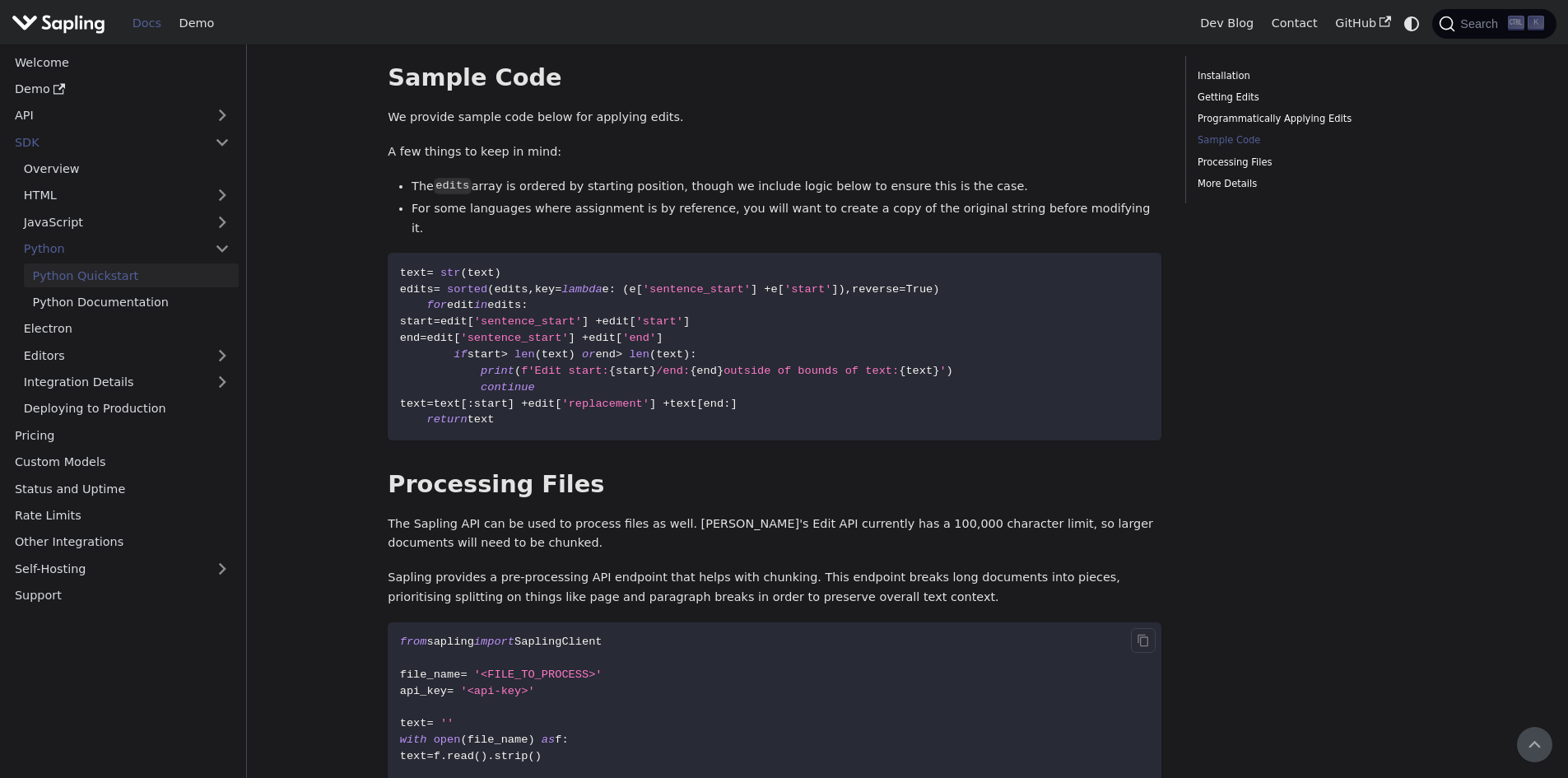
scroll to position [1729, 0]
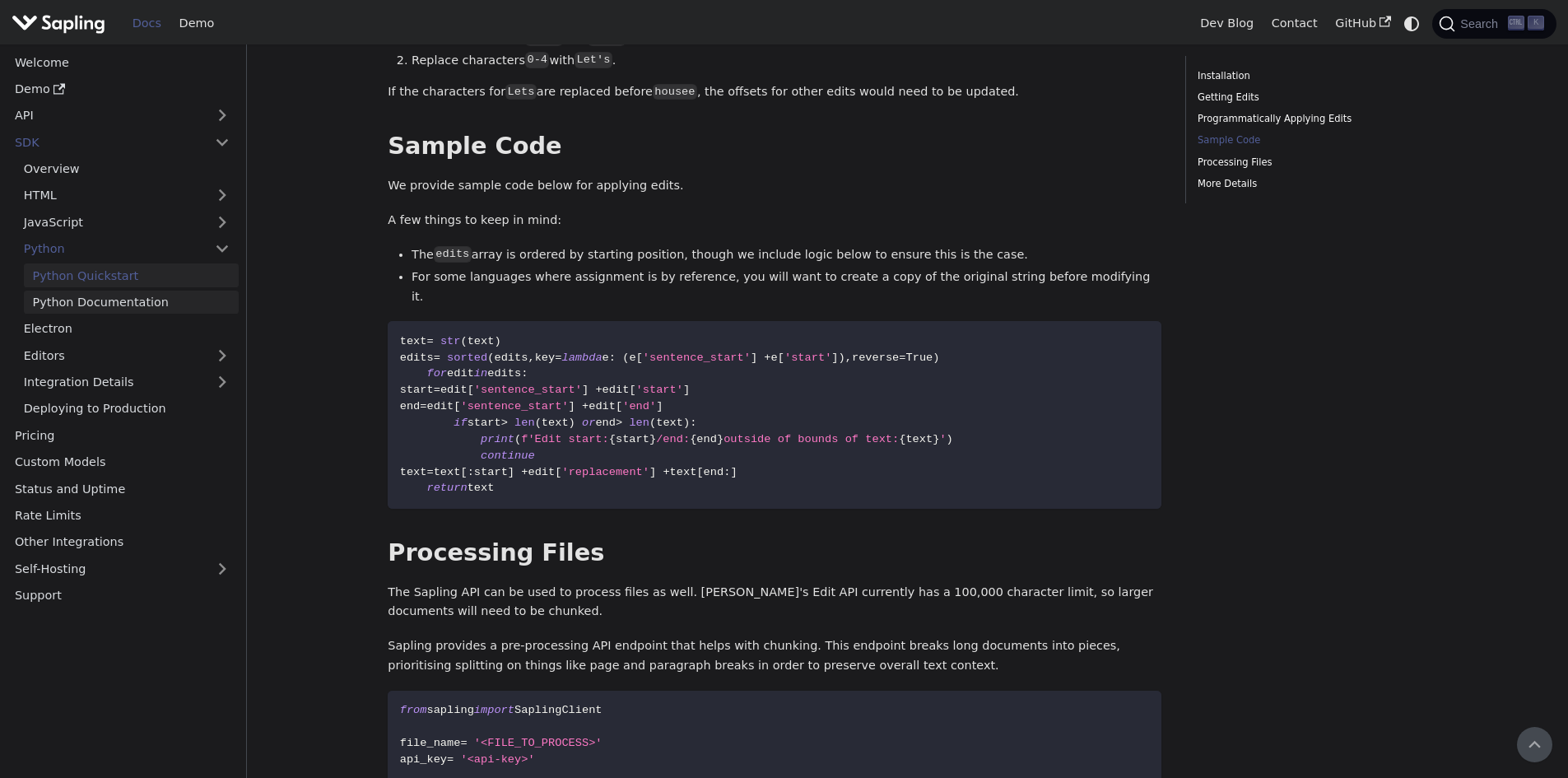
click at [98, 307] on link "Python Documentation" at bounding box center [131, 302] width 215 height 24
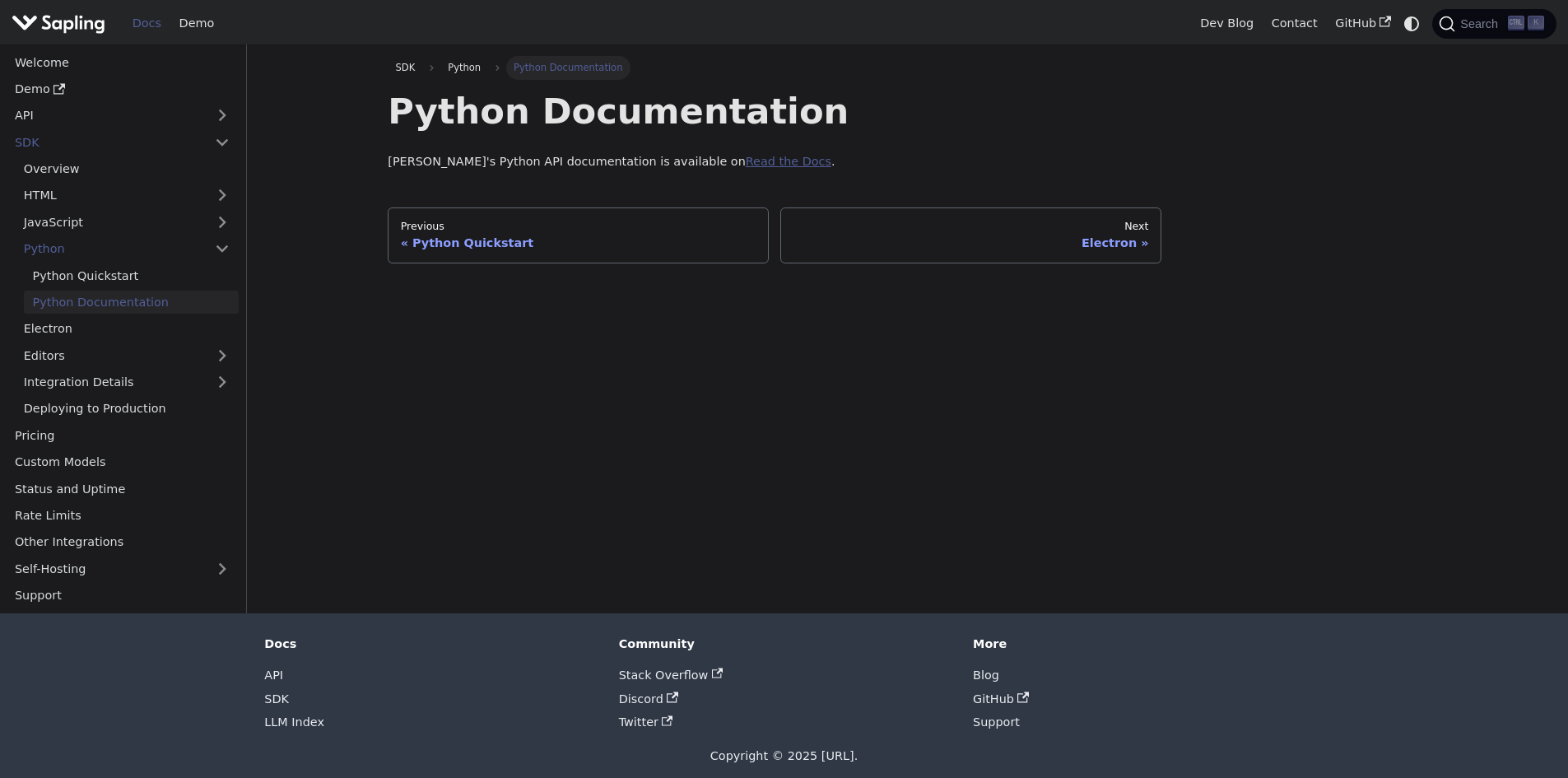
click at [746, 165] on link "Read the Docs" at bounding box center [788, 162] width 86 height 13
click at [62, 436] on link "Pricing" at bounding box center [122, 435] width 233 height 24
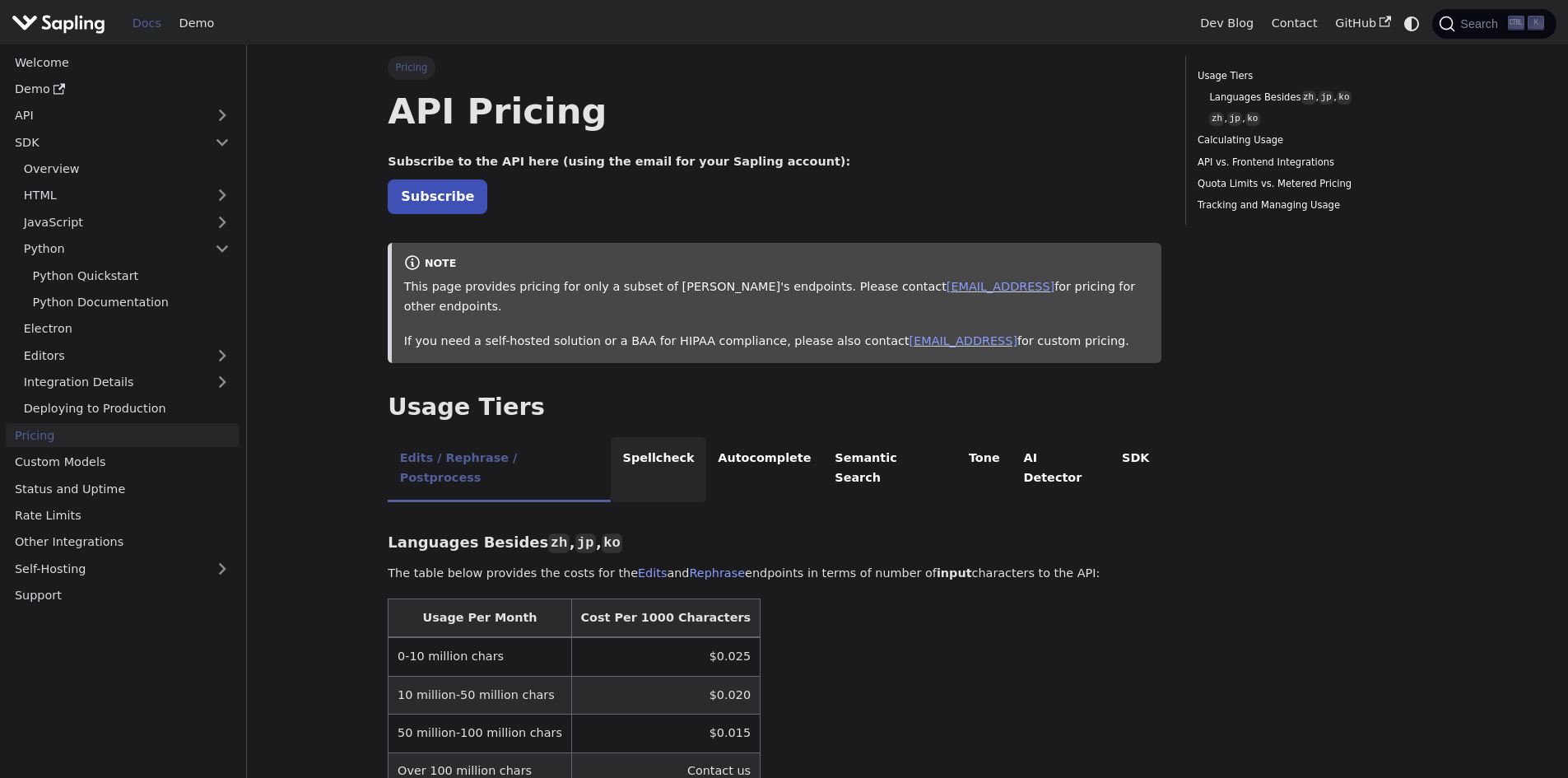
click at [645, 438] on li "Spellcheck" at bounding box center [658, 469] width 95 height 65
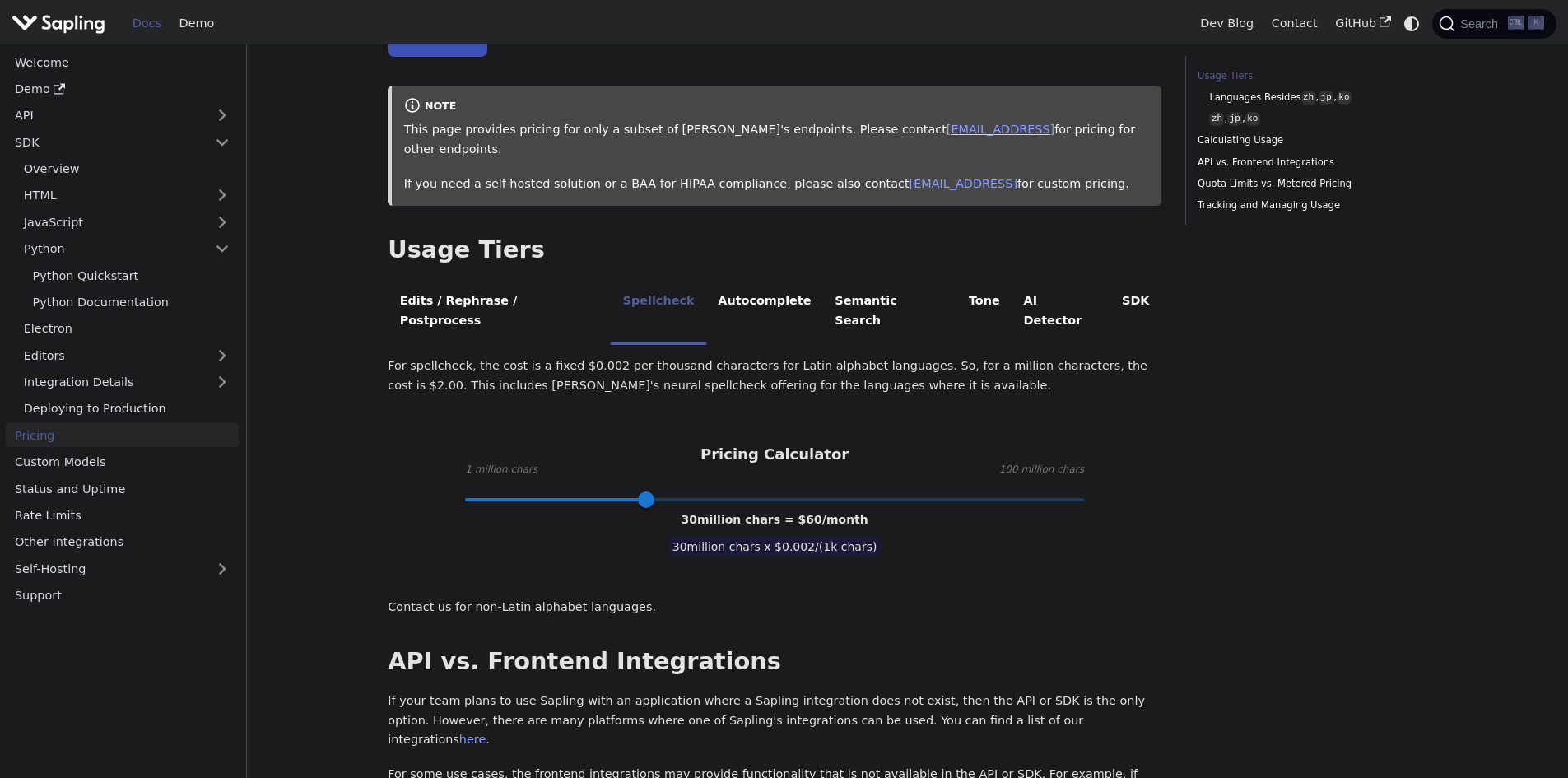
scroll to position [165, 0]
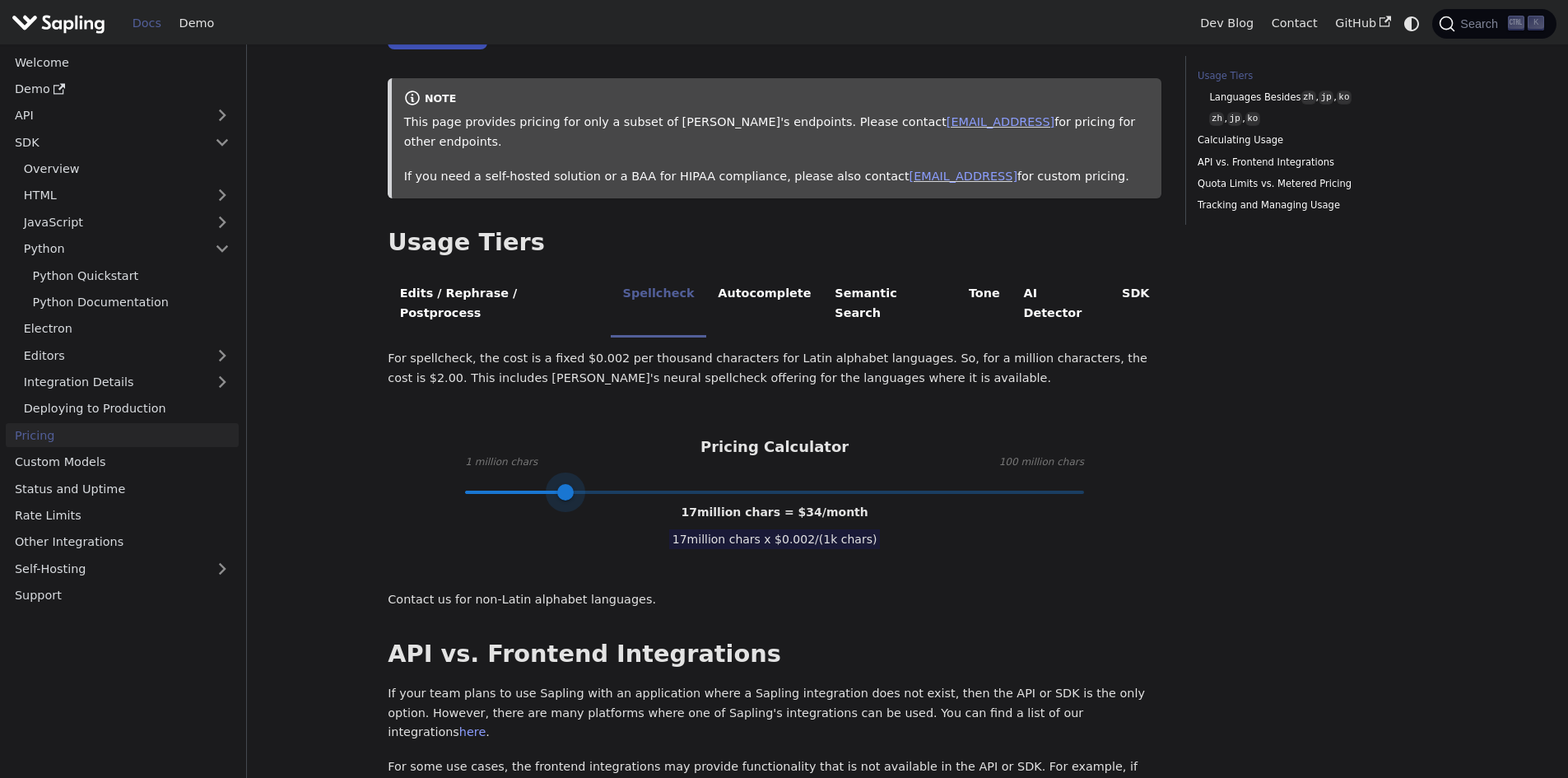
type input "1"
drag, startPoint x: 644, startPoint y: 443, endPoint x: 217, endPoint y: 447, distance: 427.0
click at [217, 447] on div "Welcome Demo API SDK Overview HTML JavaScript Python Python Quickstart Python D…" at bounding box center [784, 739] width 1568 height 1721
click at [719, 278] on li "Autocomplete" at bounding box center [764, 305] width 117 height 65
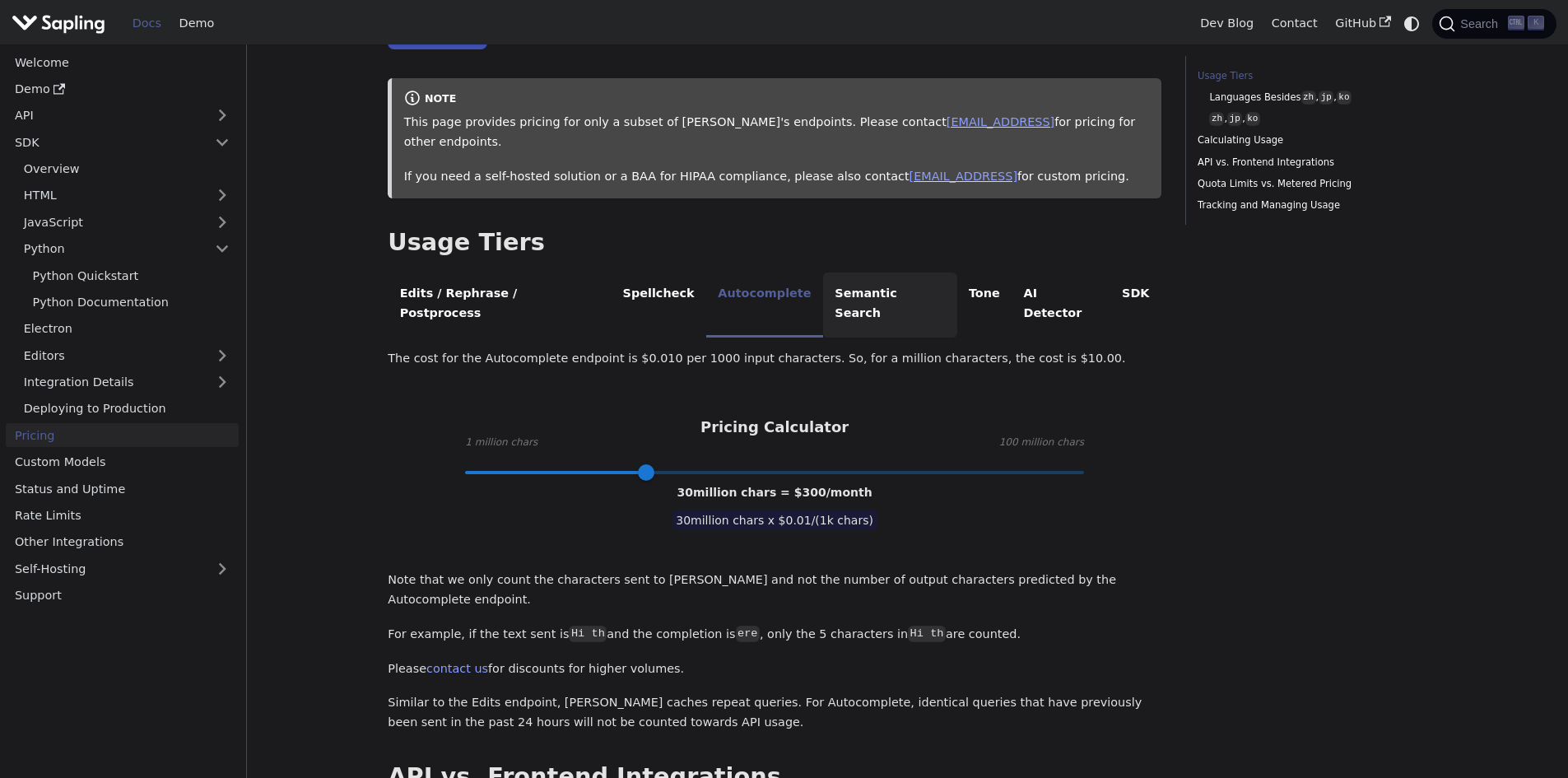
click at [823, 274] on li "Semantic Search" at bounding box center [890, 305] width 134 height 65
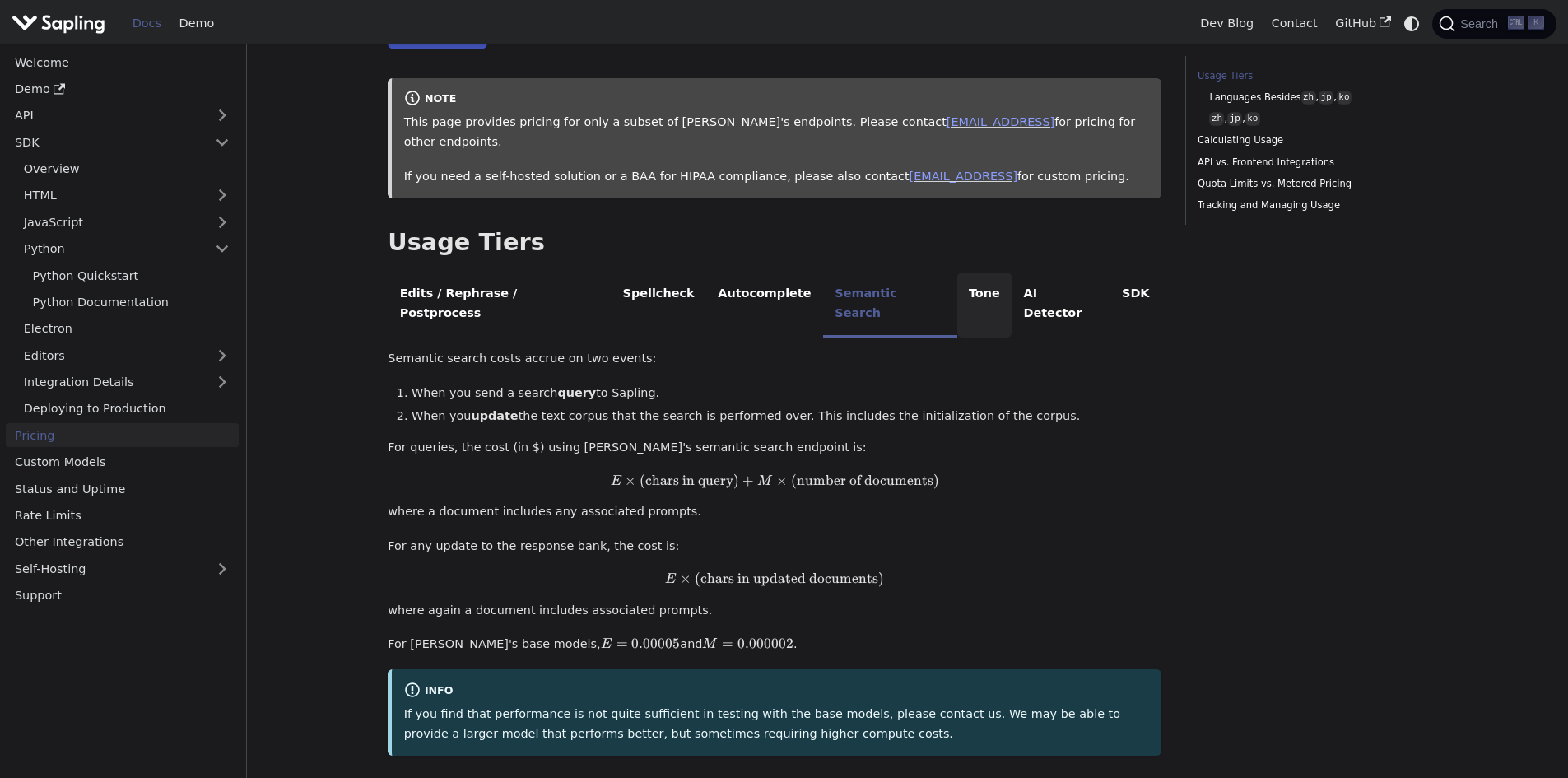
click at [957, 273] on li "Tone" at bounding box center [984, 305] width 55 height 65
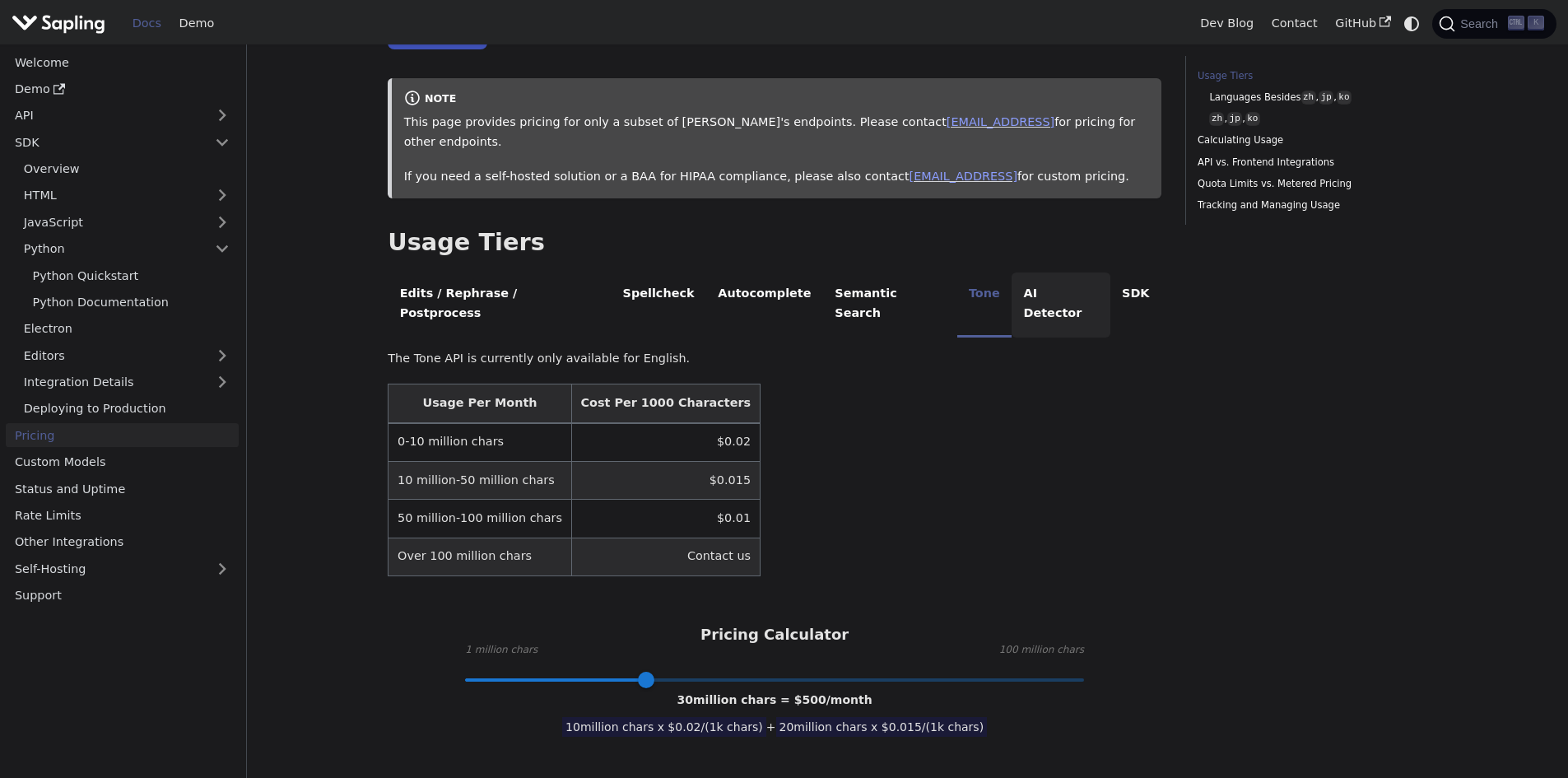
click at [1011, 274] on li "AI Detector" at bounding box center [1060, 305] width 98 height 65
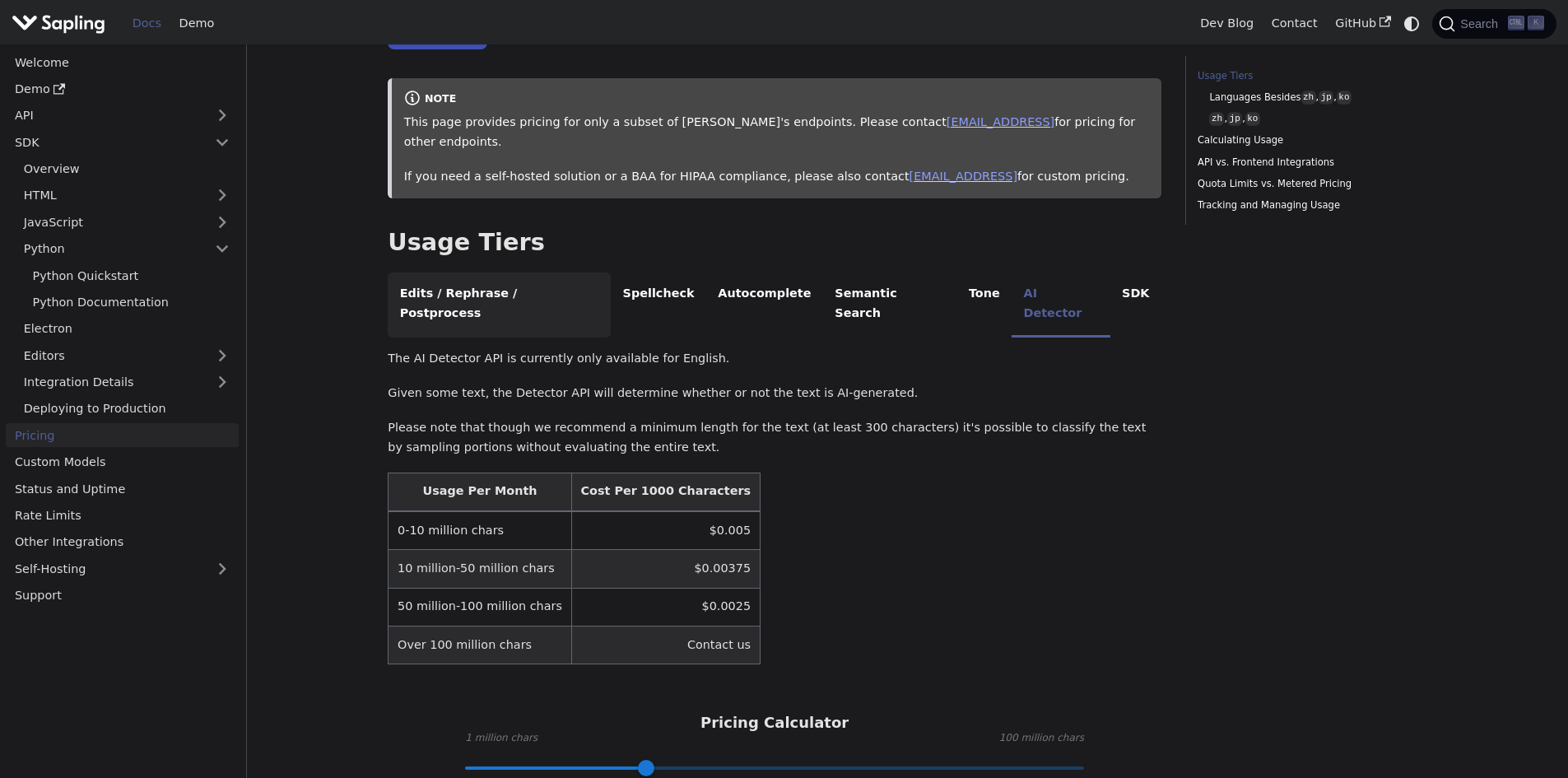
click at [500, 275] on li "Edits / Rephrase / Postprocess" at bounding box center [498, 305] width 223 height 65
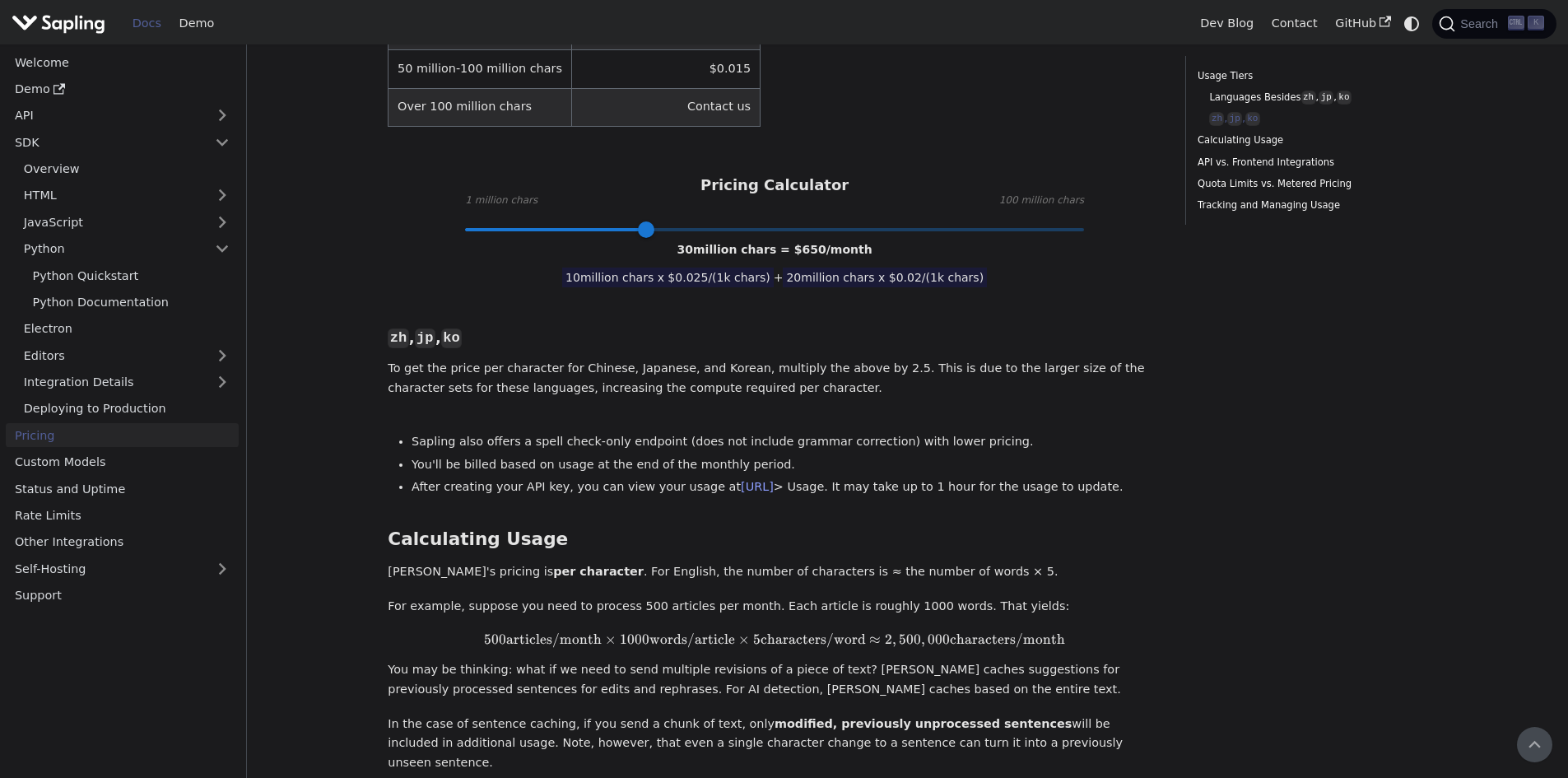
scroll to position [658, 0]
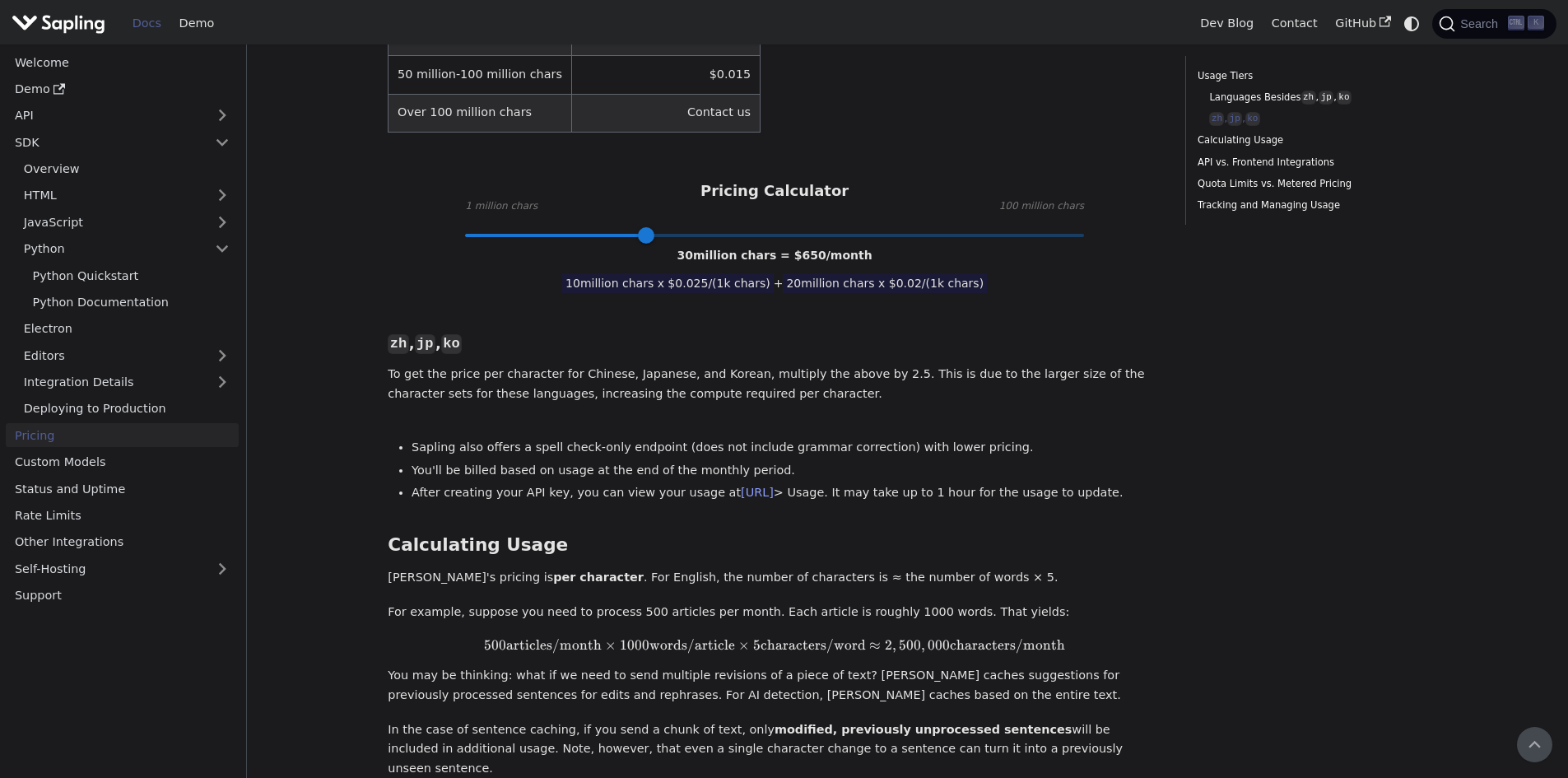
click at [146, 21] on link "Docs" at bounding box center [146, 23] width 47 height 25
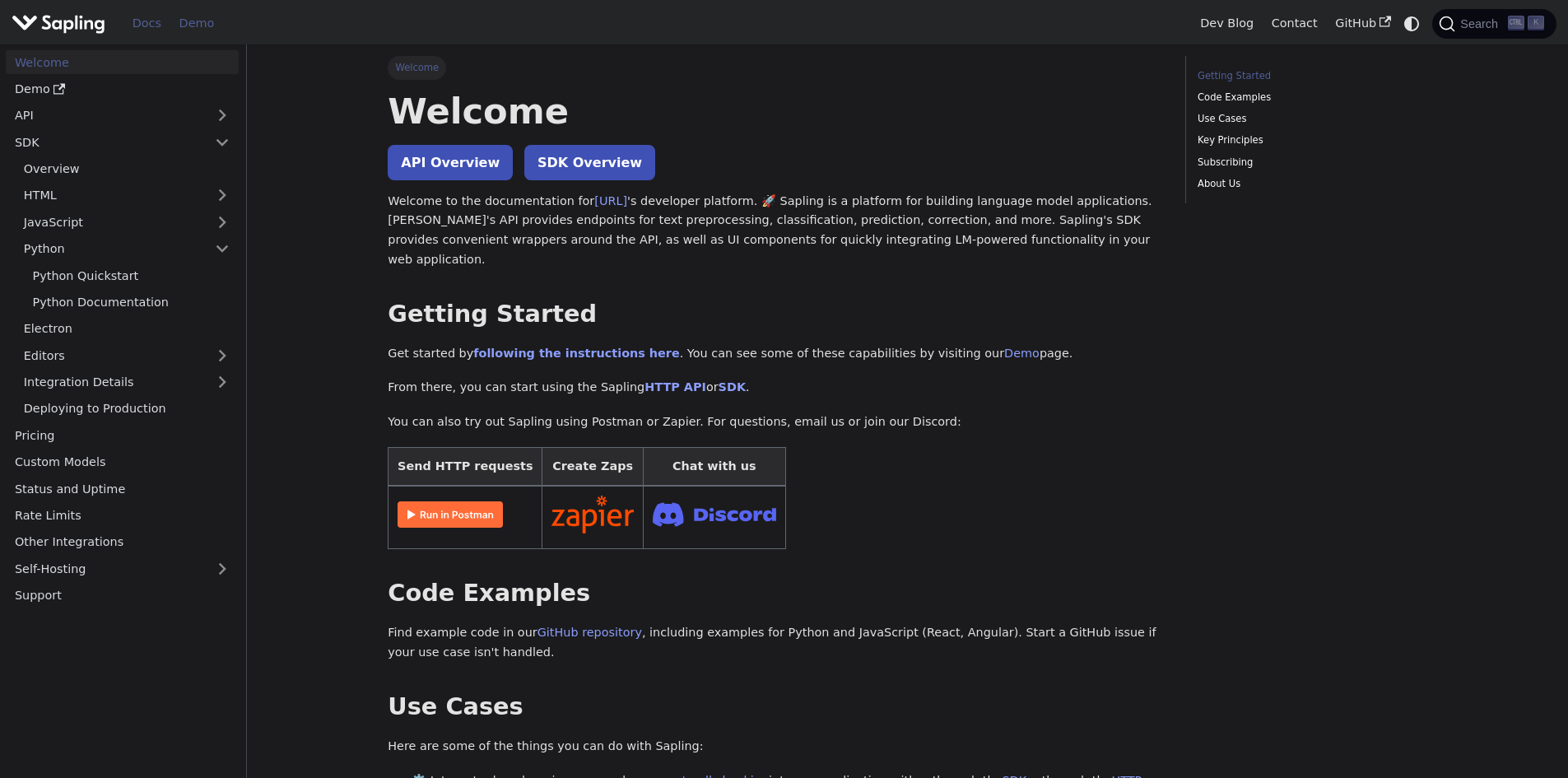
click at [186, 27] on link "Demo" at bounding box center [197, 23] width 53 height 25
click at [49, 252] on link "Python" at bounding box center [126, 249] width 224 height 24
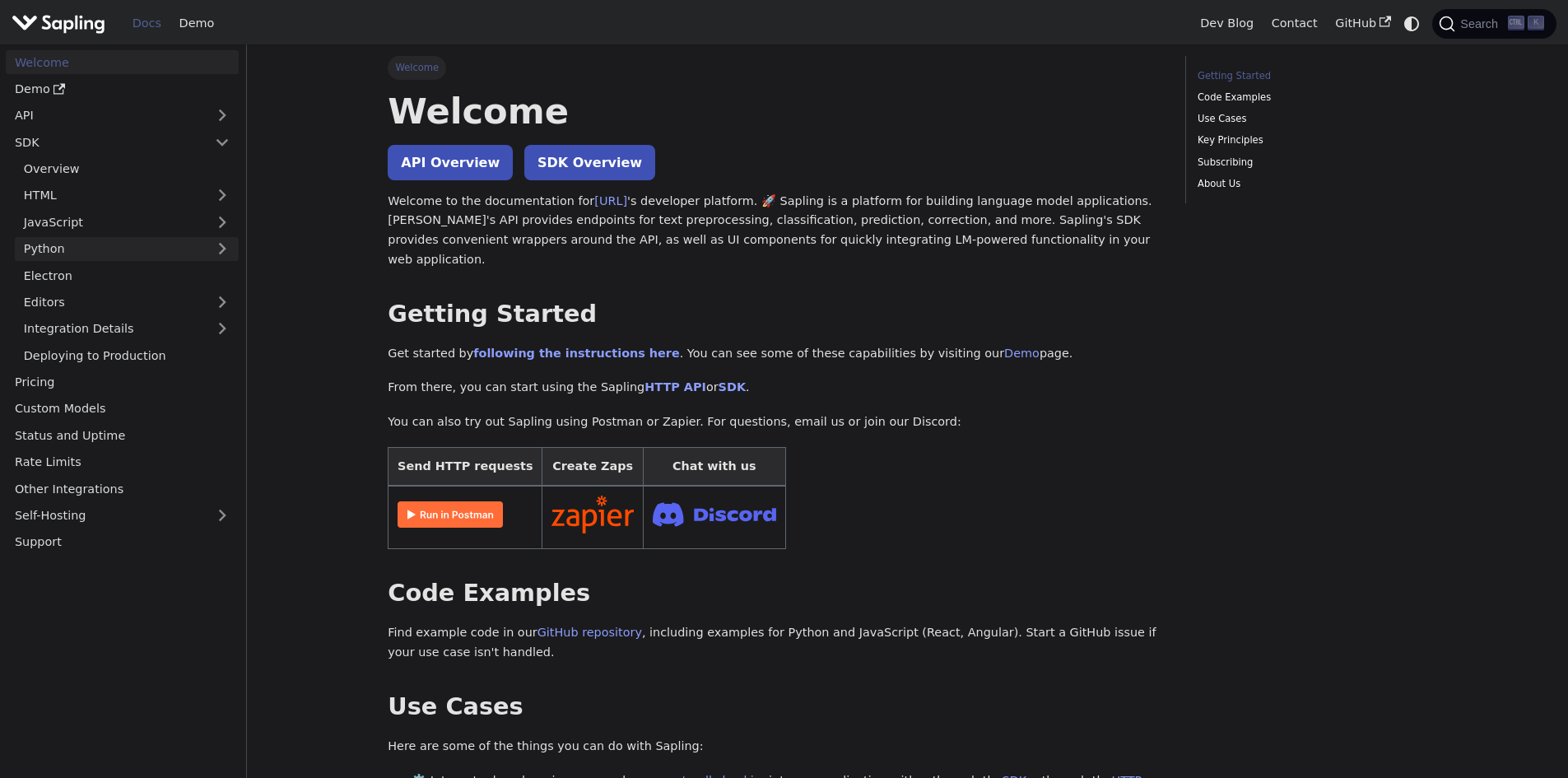
click at [62, 254] on link "Python" at bounding box center [126, 249] width 224 height 24
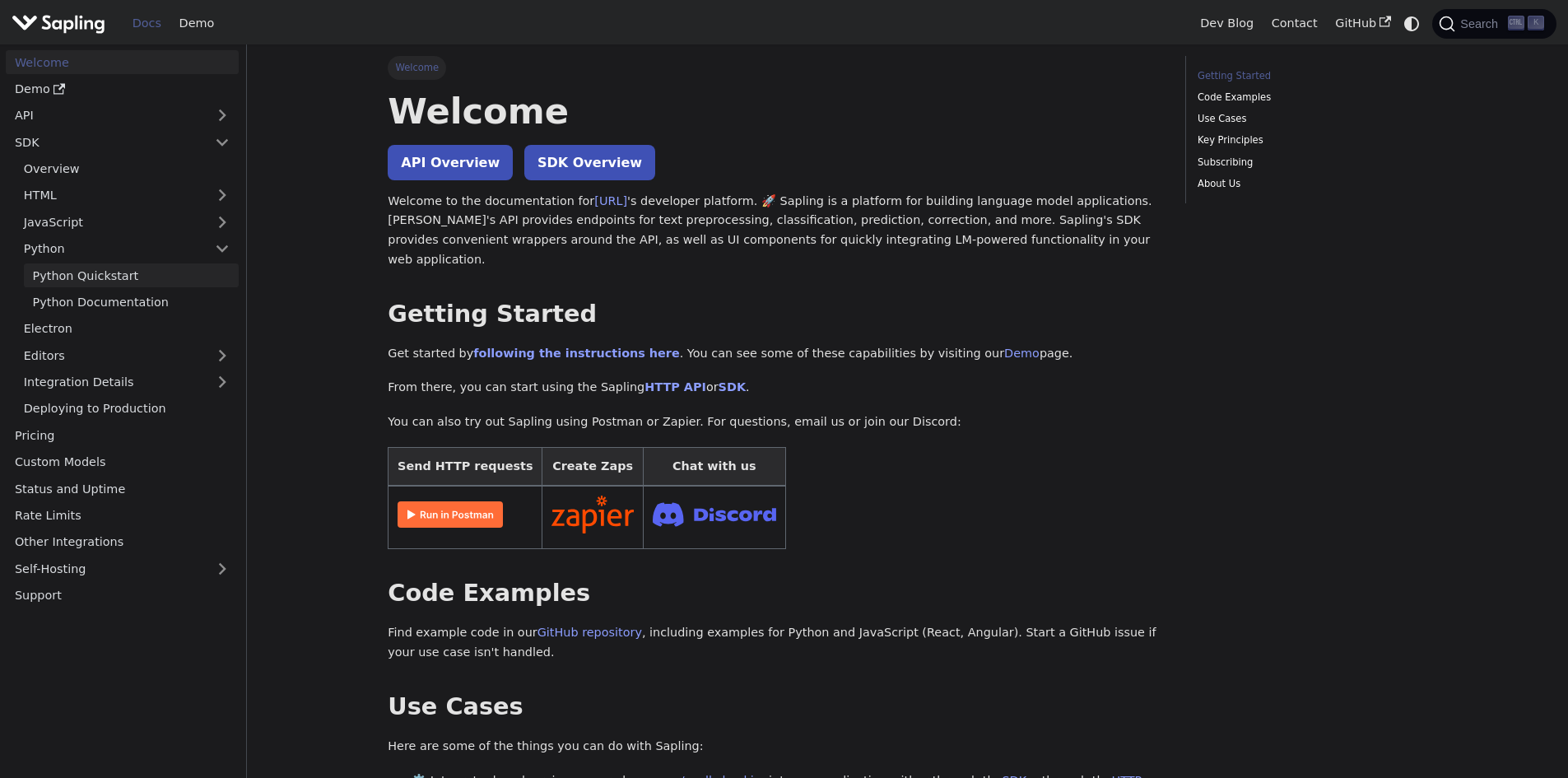
click at [97, 279] on link "Python Quickstart" at bounding box center [131, 275] width 215 height 24
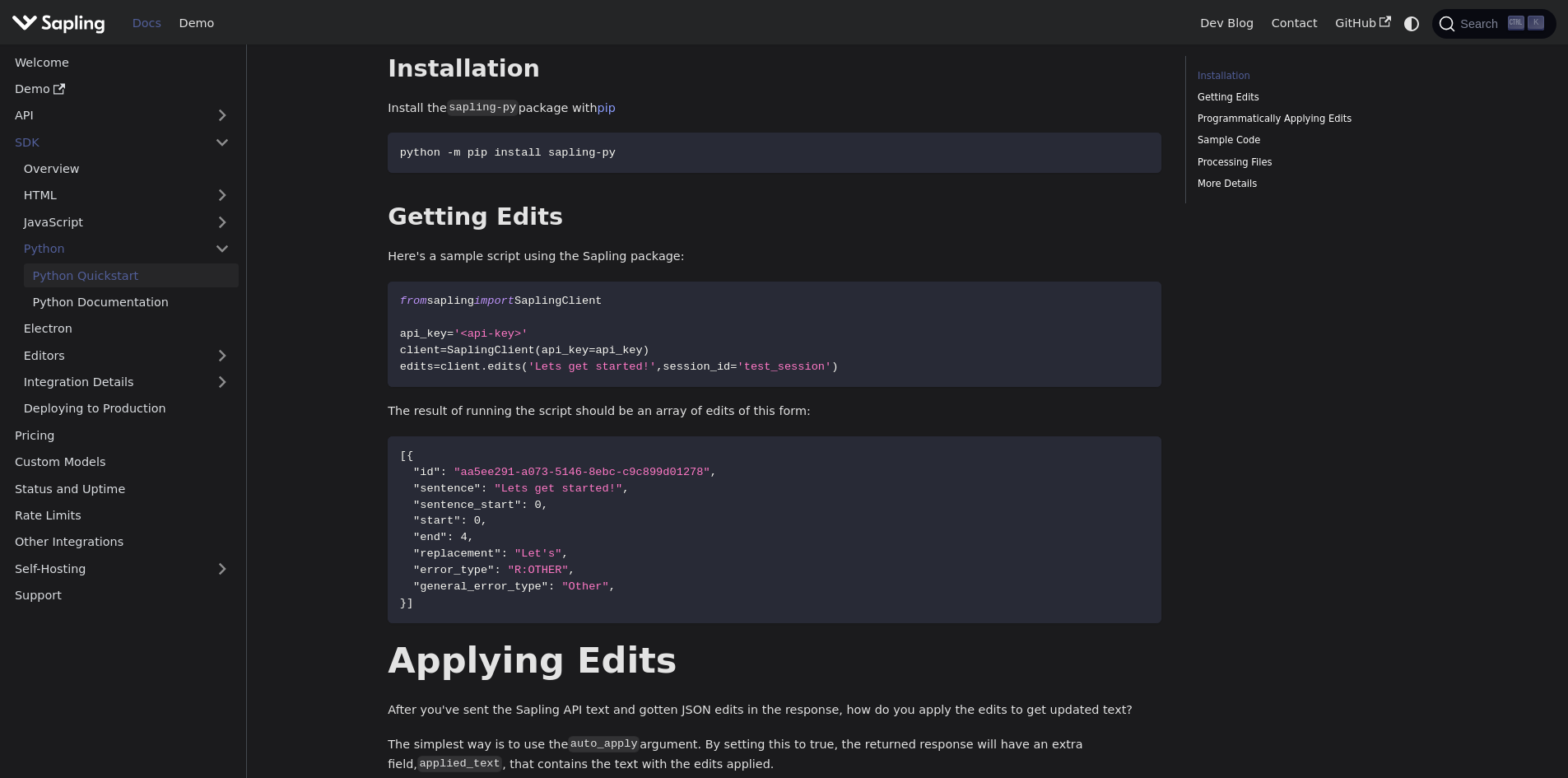
scroll to position [247, 0]
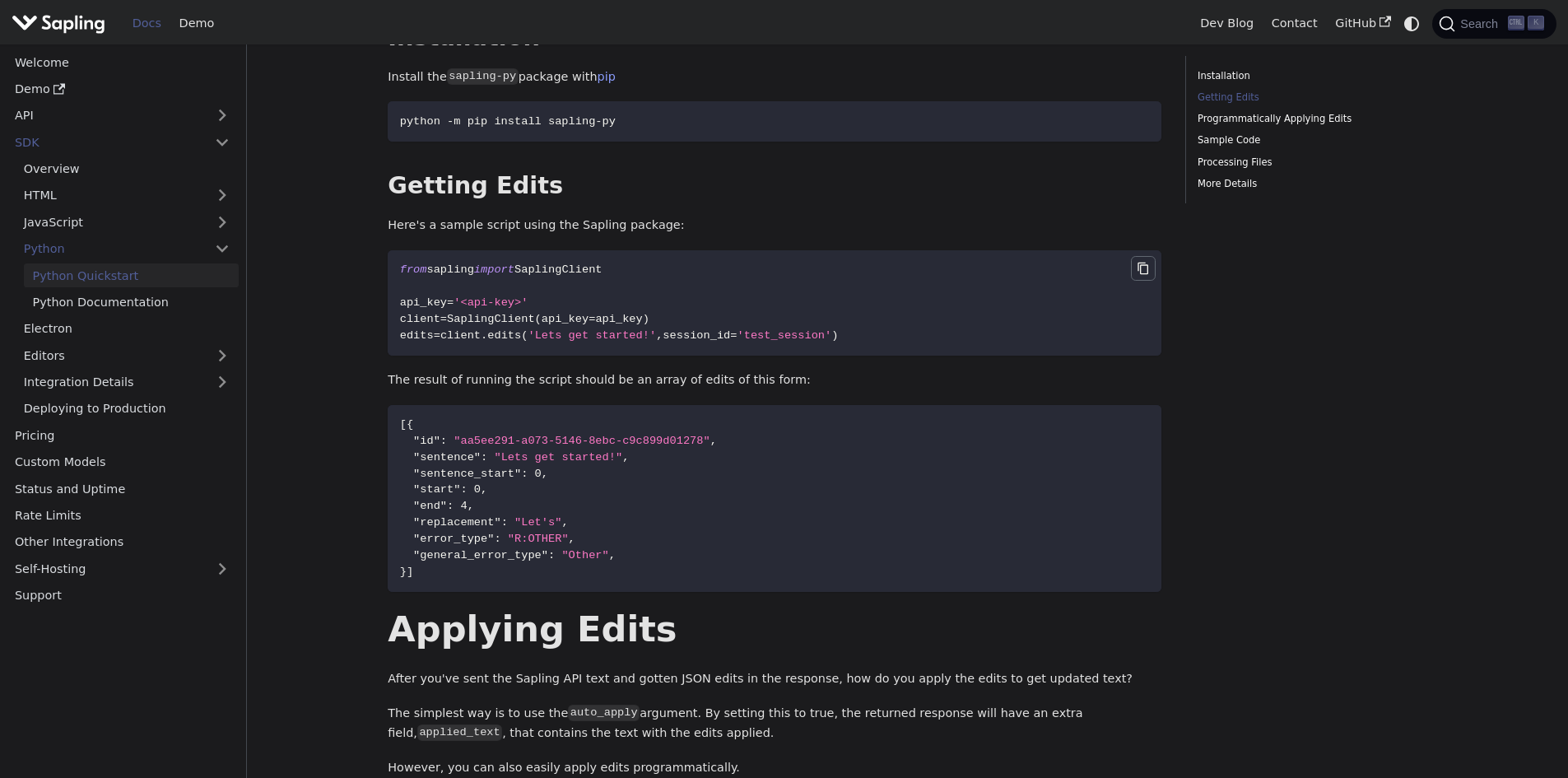
click at [1145, 269] on icon "Copy code to clipboard" at bounding box center [1143, 268] width 4 height 4
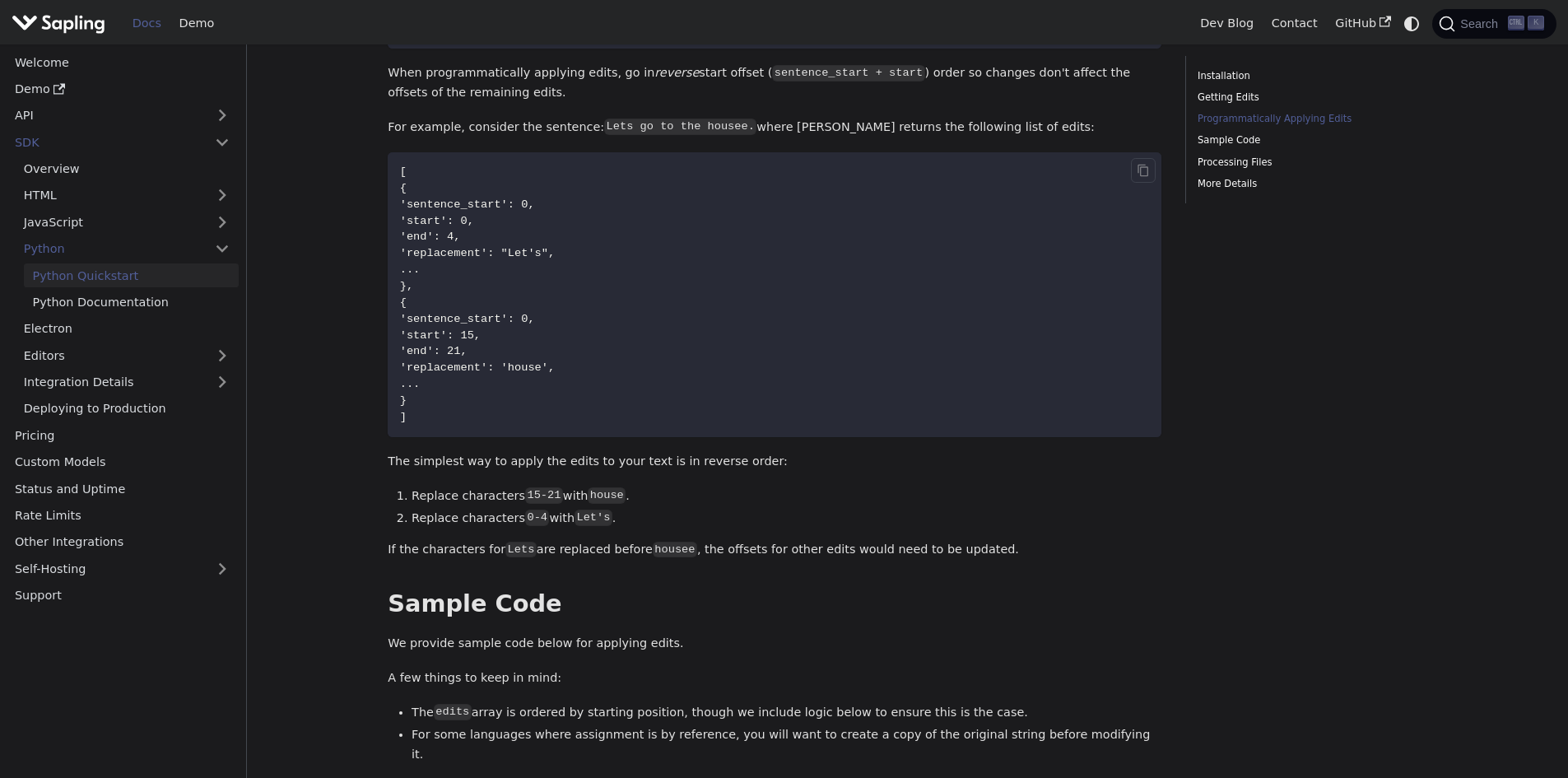
scroll to position [1317, 0]
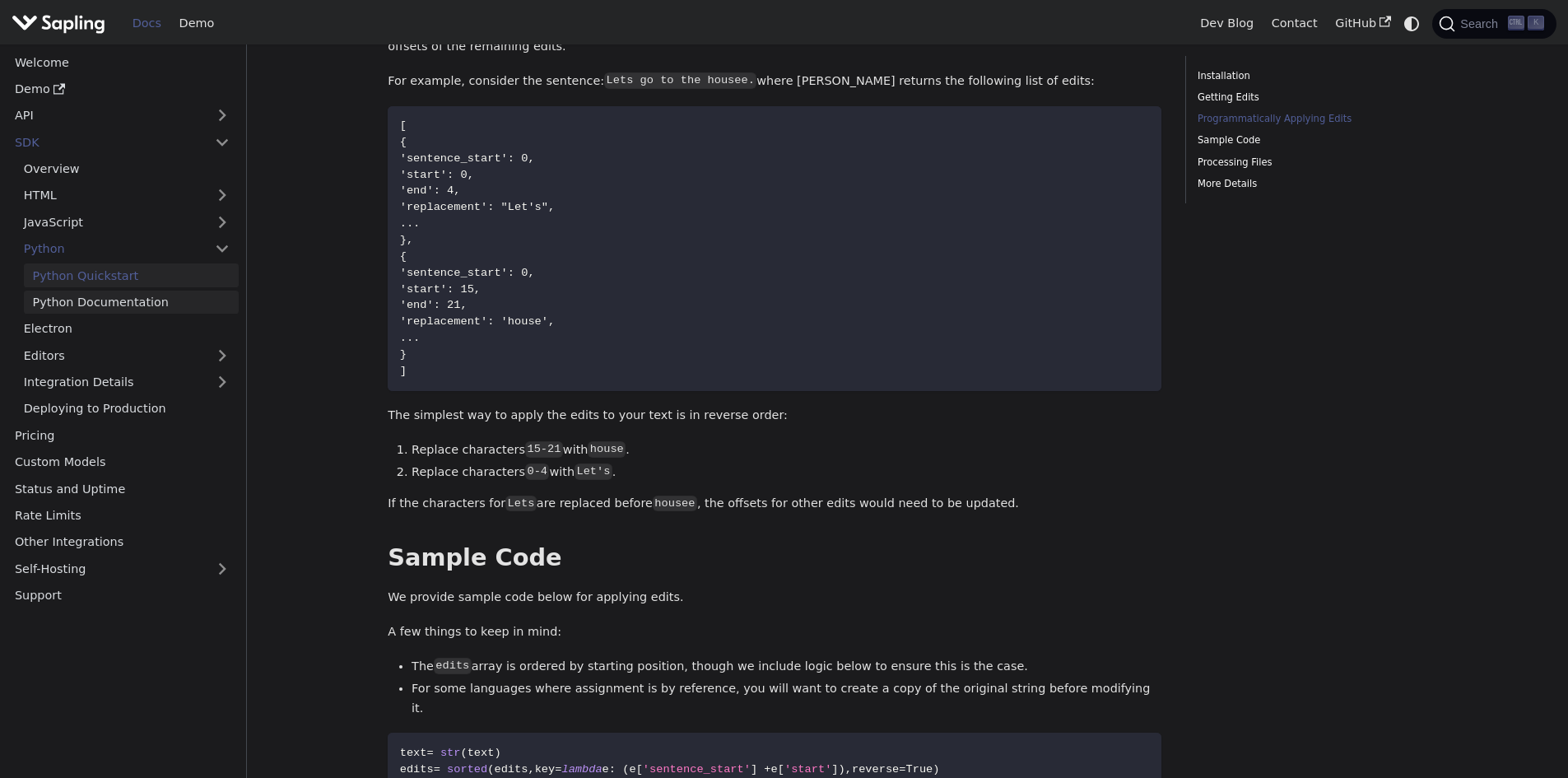
click at [98, 291] on link "Python Documentation" at bounding box center [131, 302] width 215 height 24
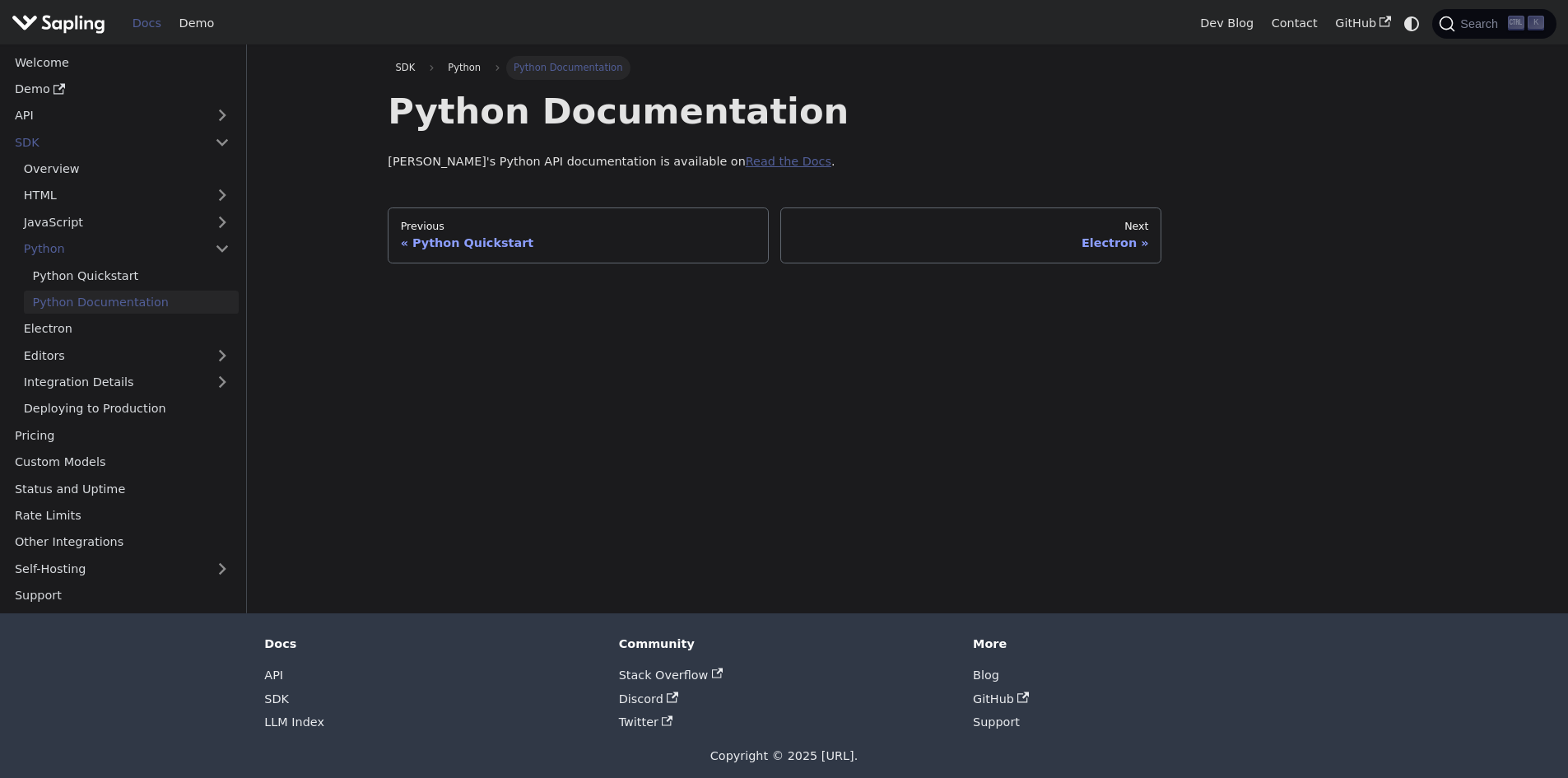
click at [746, 167] on link "Read the Docs" at bounding box center [788, 162] width 86 height 13
click at [494, 245] on div "Python Quickstart" at bounding box center [578, 242] width 356 height 14
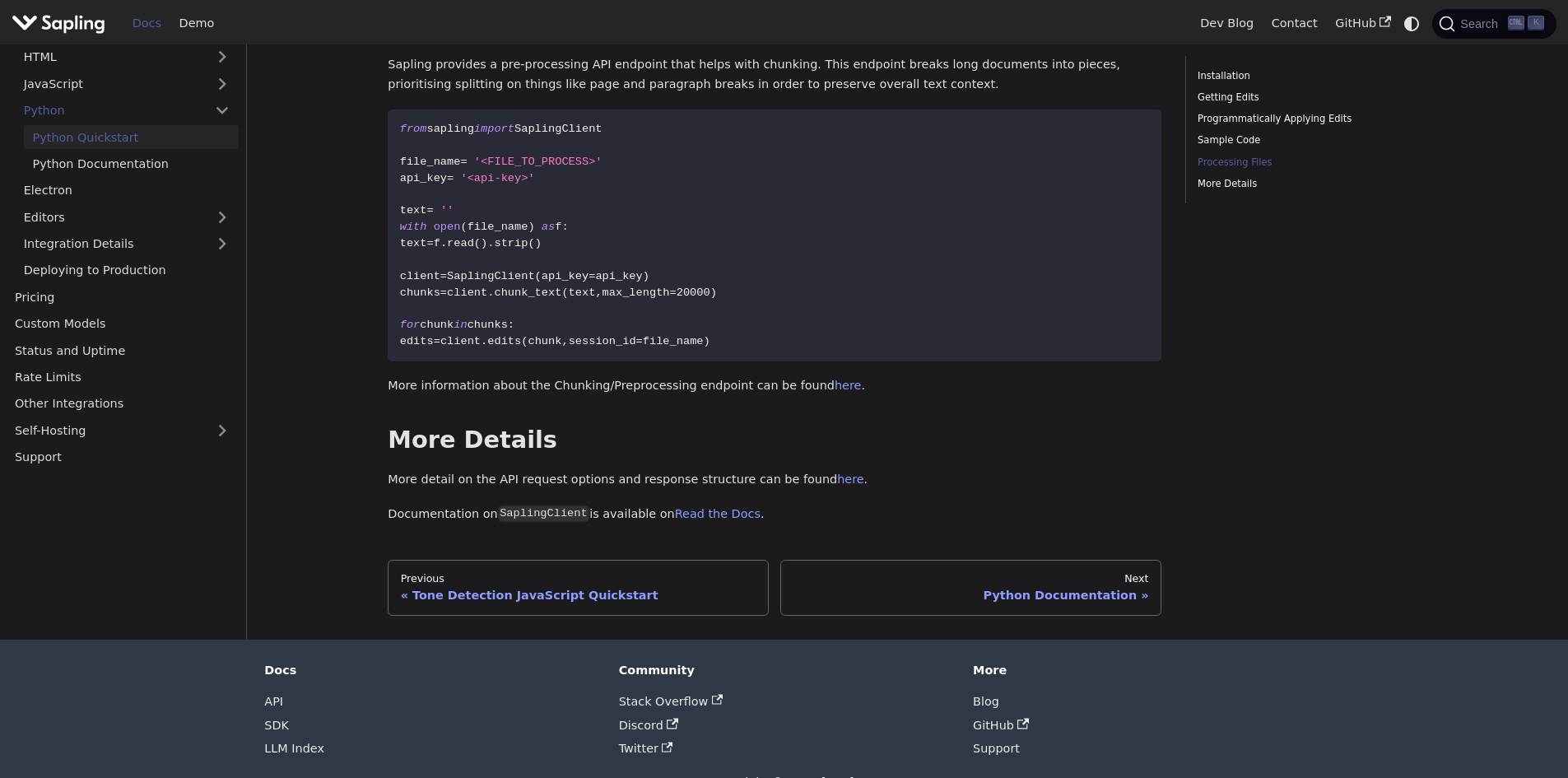
scroll to position [2335, 0]
